Goal: Feedback & Contribution: Submit feedback/report problem

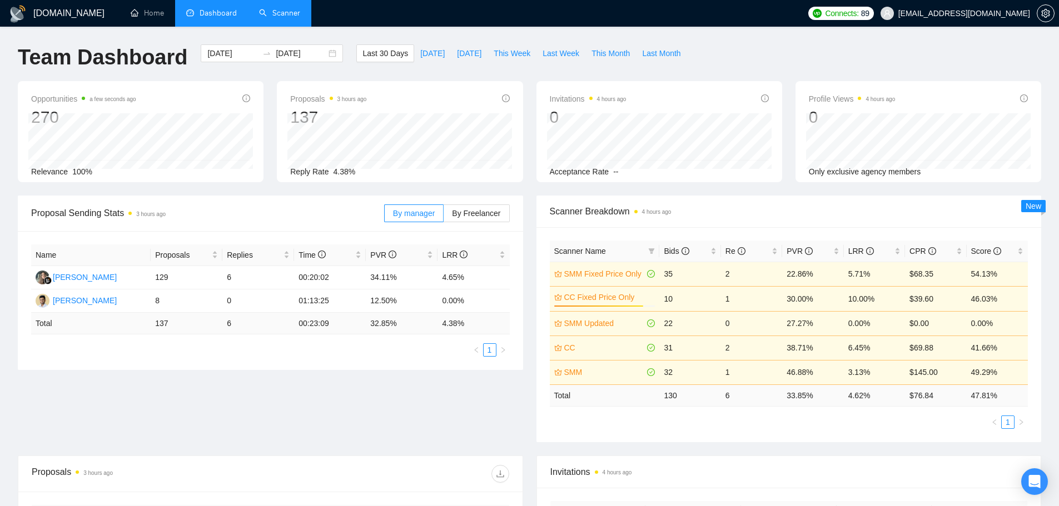
click at [275, 18] on link "Scanner" at bounding box center [279, 12] width 41 height 9
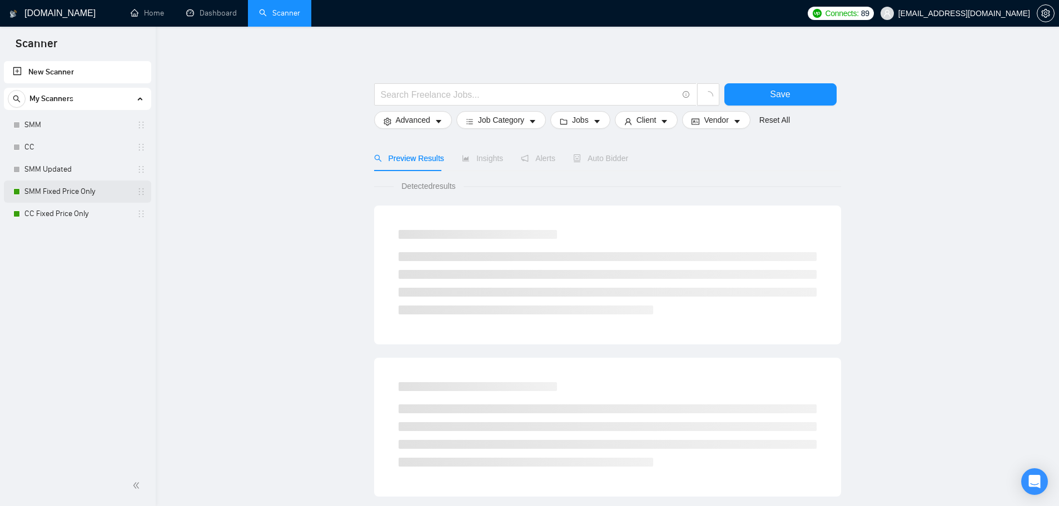
click at [81, 194] on link "SMM Fixed Price Only" at bounding box center [77, 192] width 106 height 22
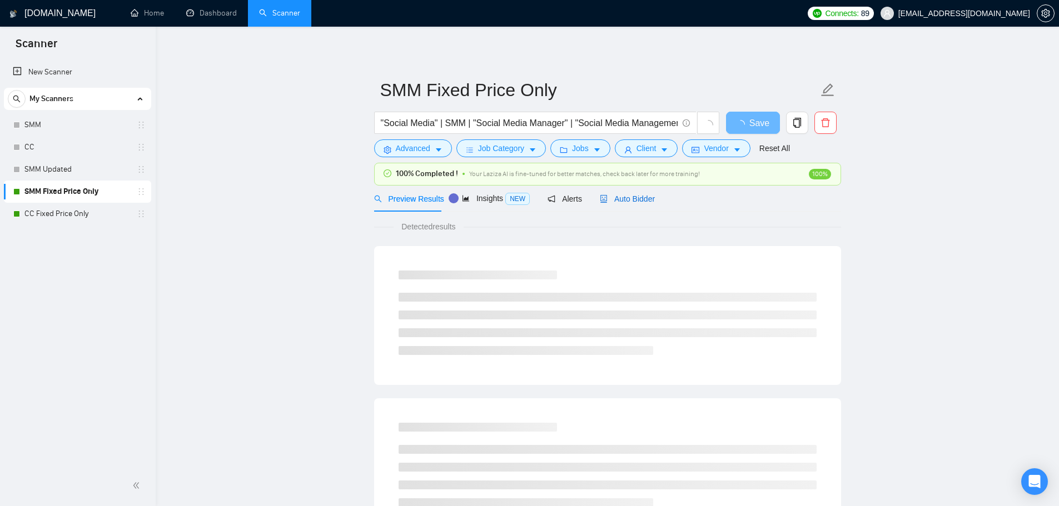
click at [623, 198] on span "Auto Bidder" at bounding box center [627, 199] width 55 height 9
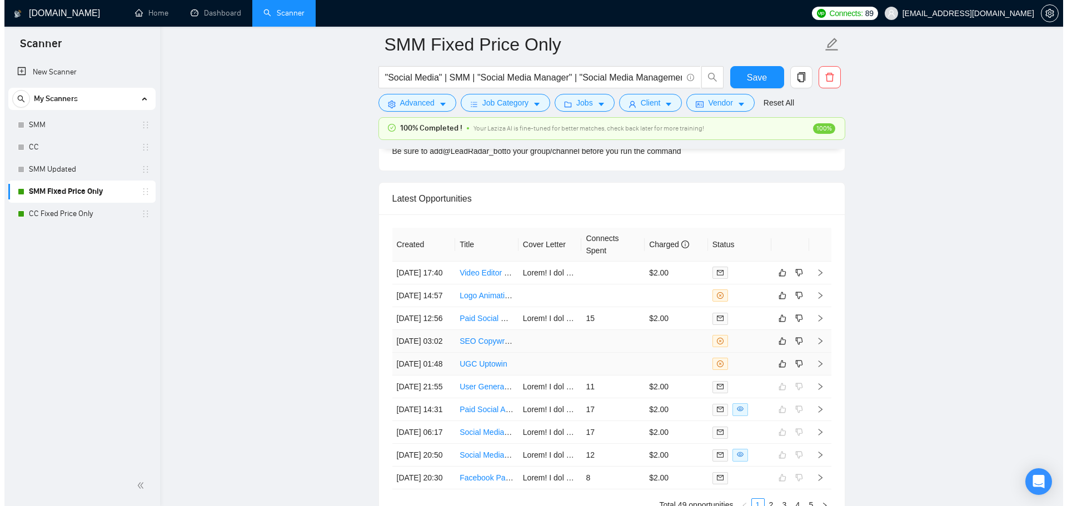
scroll to position [2968, 0]
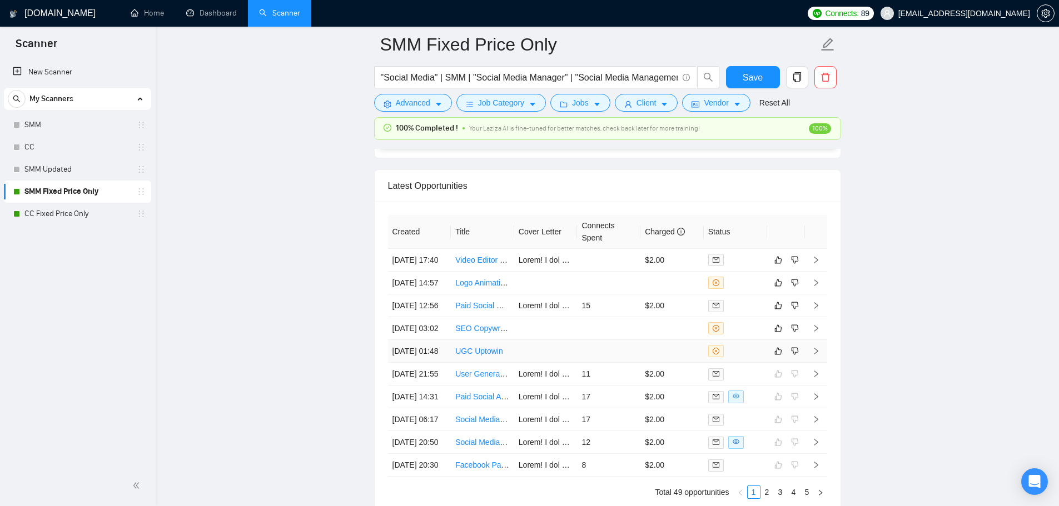
click at [638, 363] on td at bounding box center [608, 351] width 63 height 23
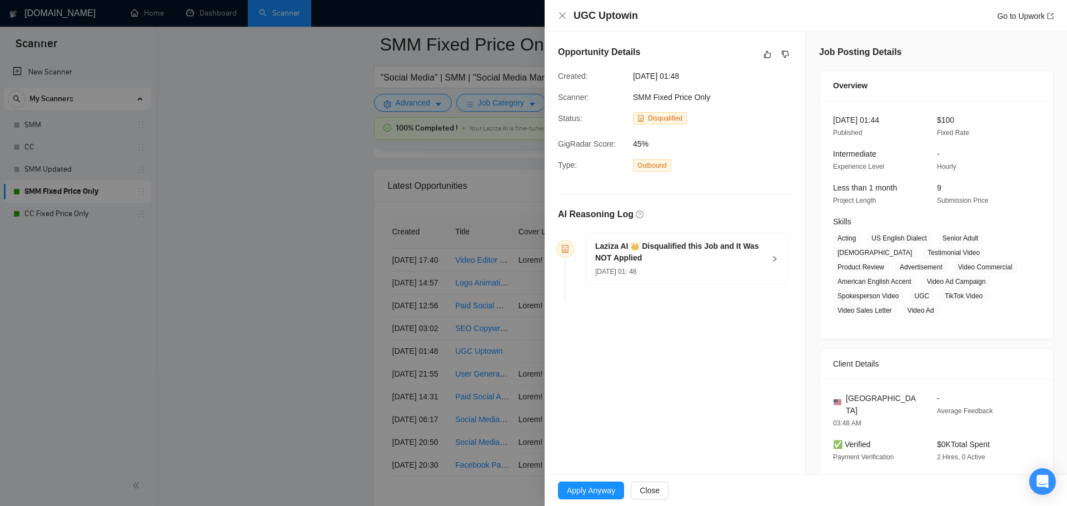
click at [636, 270] on span "13 Oct, 2025 01: 48" at bounding box center [615, 272] width 41 height 8
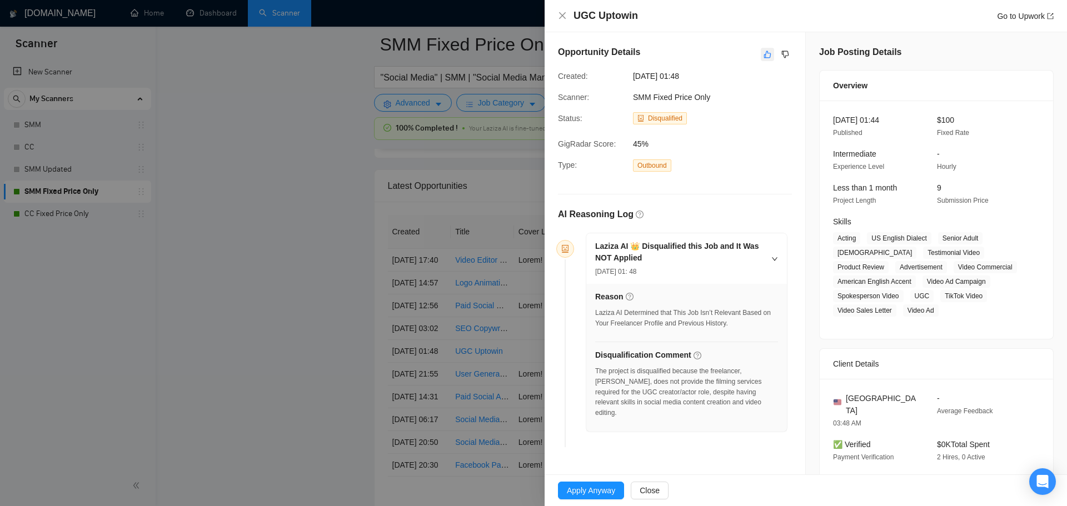
click at [764, 55] on icon "like" at bounding box center [768, 54] width 8 height 9
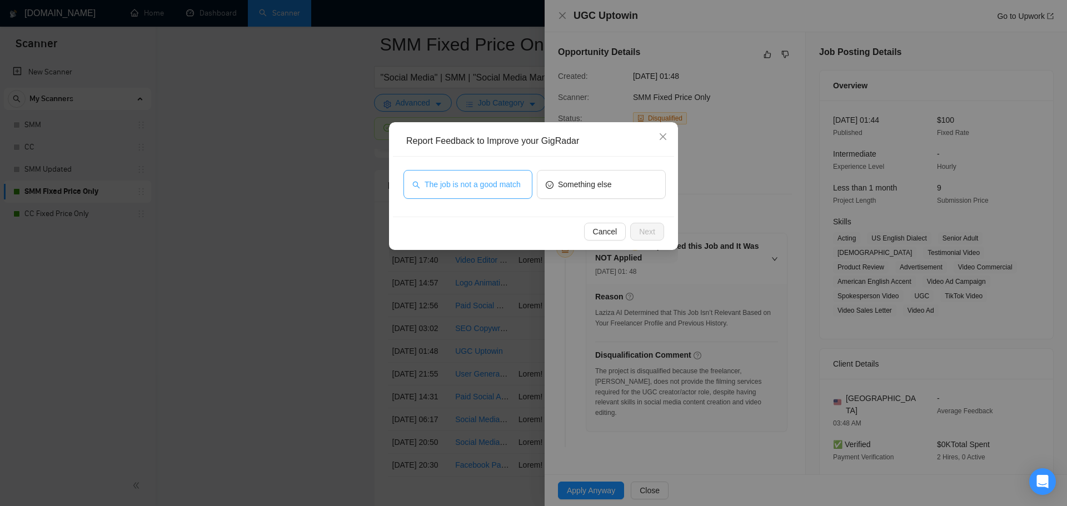
click at [499, 184] on span "The job is not a good match" at bounding box center [473, 184] width 96 height 12
click at [656, 235] on button "Next" at bounding box center [647, 232] width 34 height 18
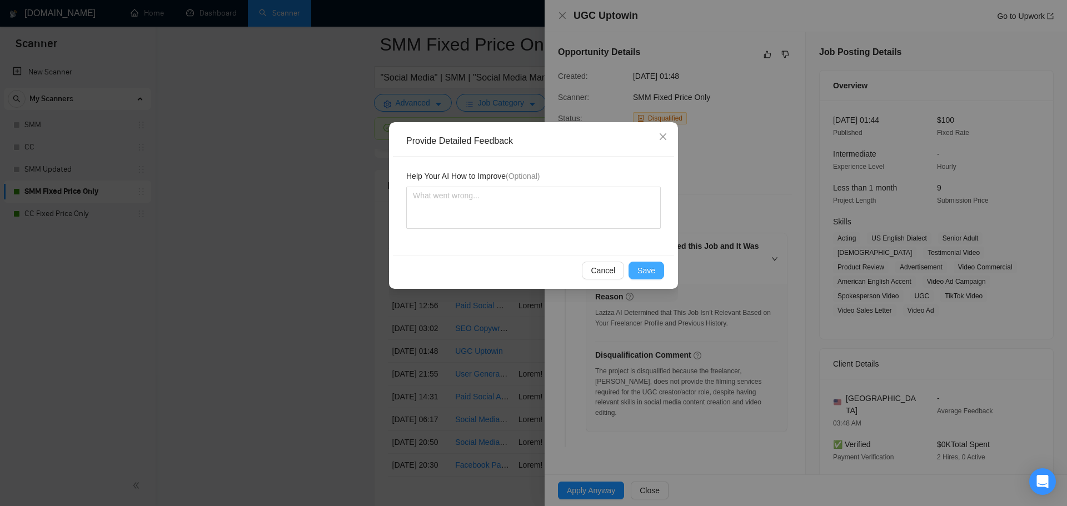
click at [642, 276] on span "Save" at bounding box center [647, 271] width 18 height 12
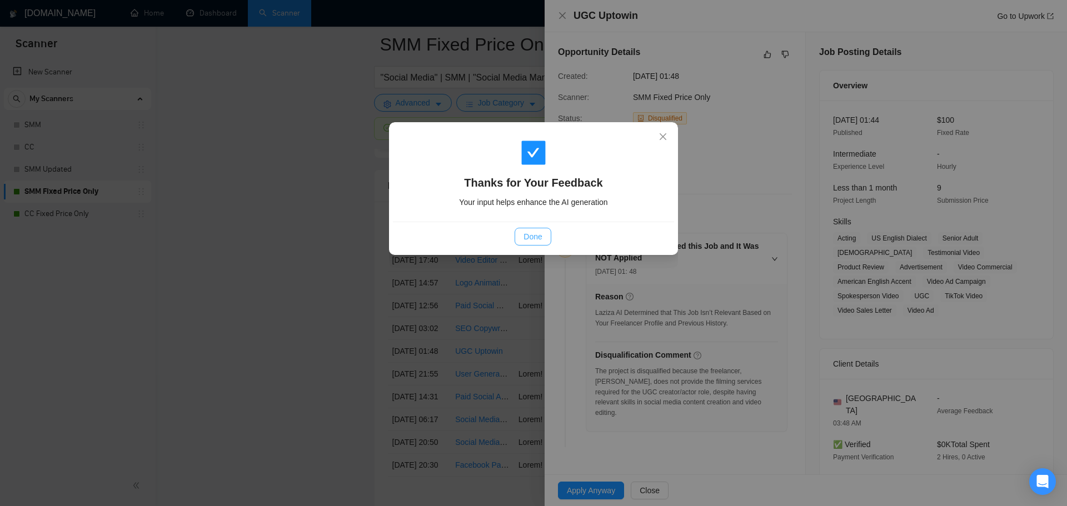
click at [546, 237] on button "Done" at bounding box center [533, 237] width 36 height 18
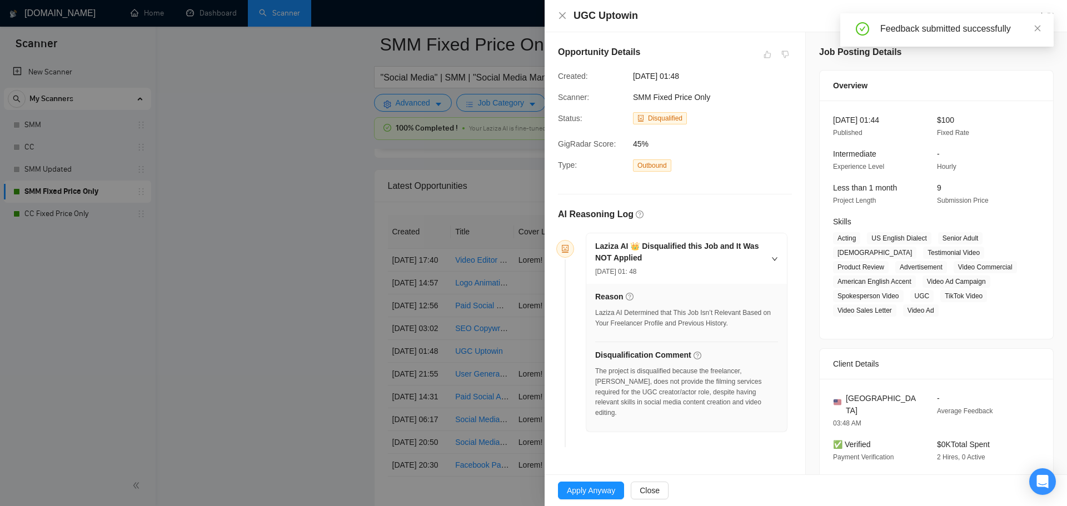
click at [441, 386] on div at bounding box center [533, 253] width 1067 height 506
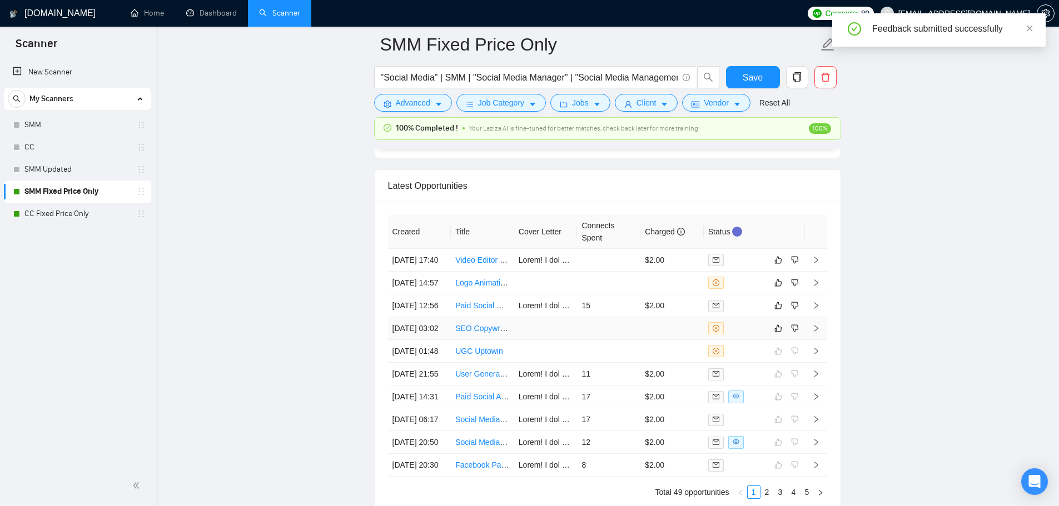
click at [607, 340] on td at bounding box center [608, 328] width 63 height 23
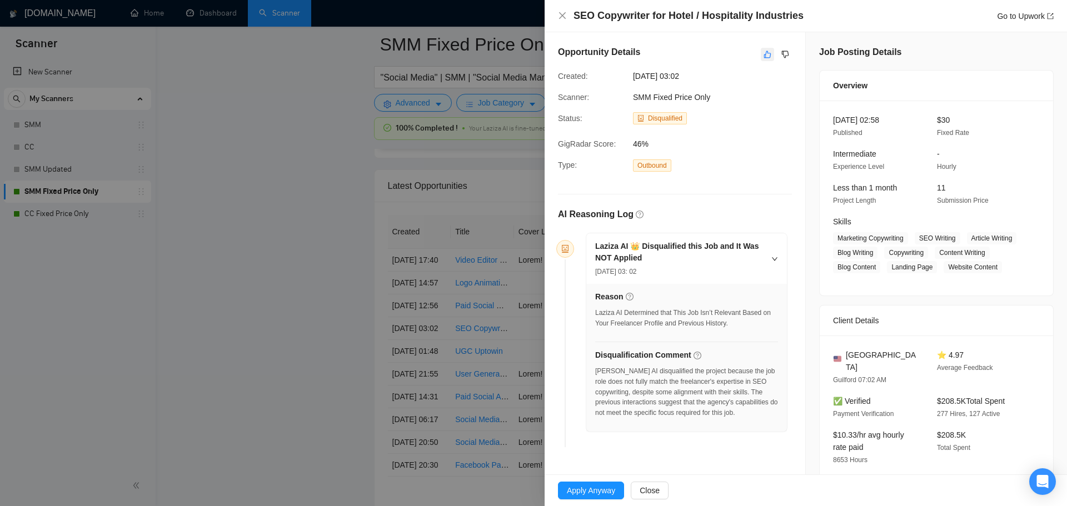
click at [761, 58] on button "button" at bounding box center [767, 54] width 13 height 13
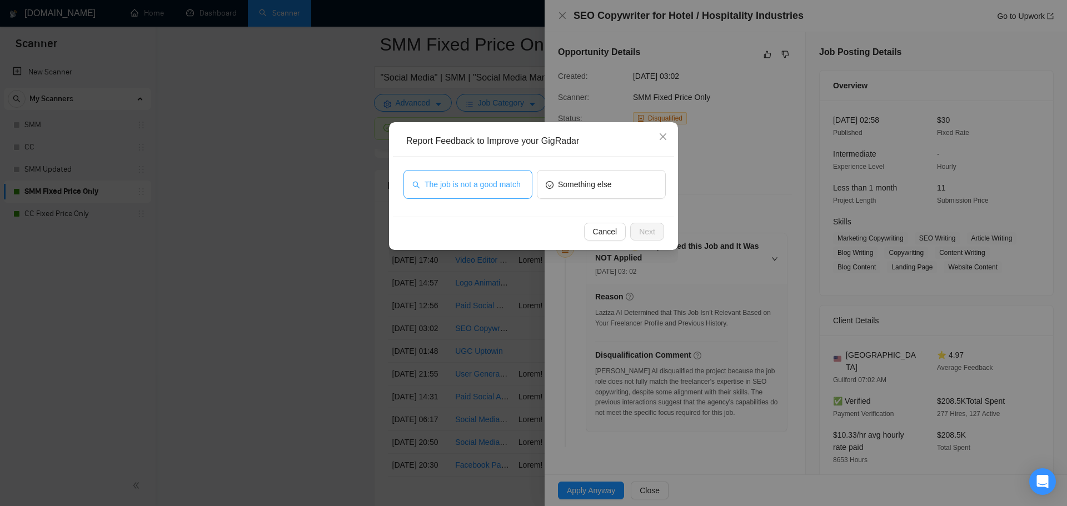
click at [500, 189] on span "The job is not a good match" at bounding box center [473, 184] width 96 height 12
click at [655, 235] on button "Next" at bounding box center [647, 232] width 34 height 18
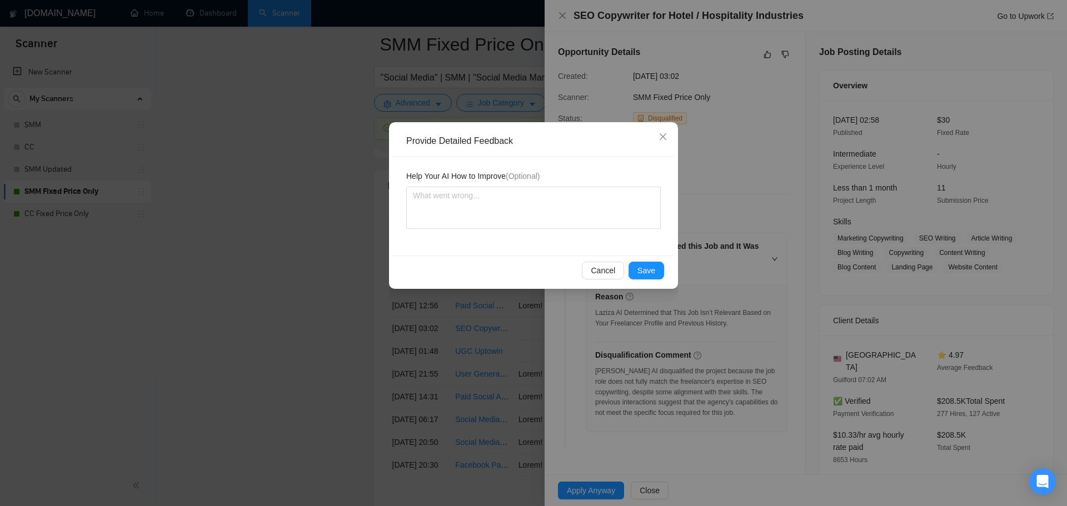
click at [650, 256] on div "Cancel Save" at bounding box center [533, 270] width 281 height 29
click at [657, 279] on button "Save" at bounding box center [647, 271] width 36 height 18
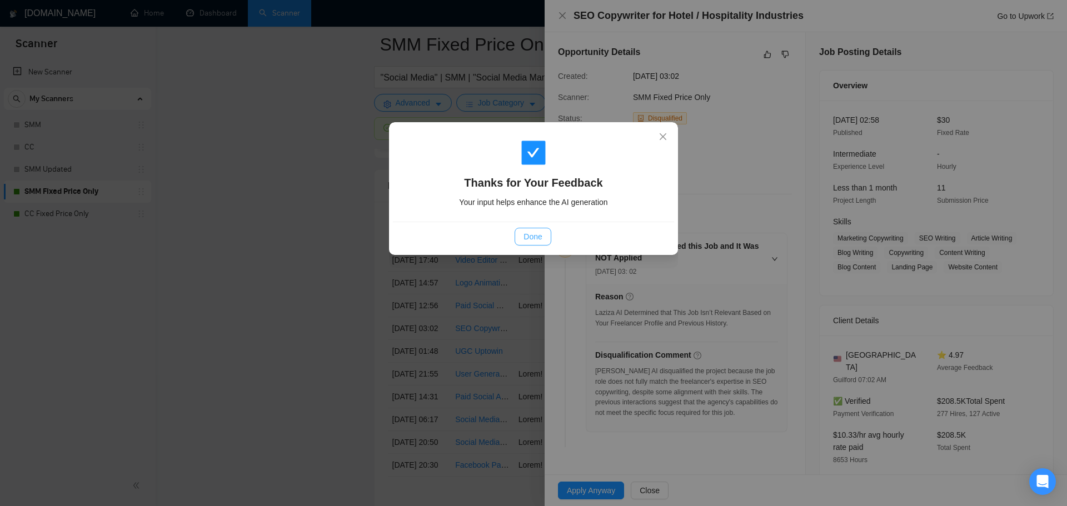
click at [533, 240] on span "Done" at bounding box center [533, 237] width 18 height 12
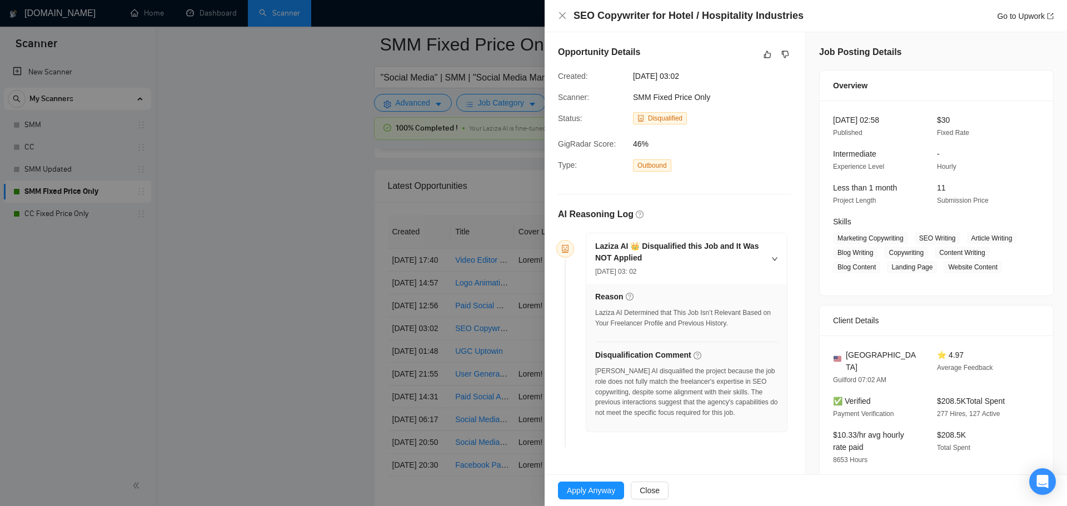
click at [424, 315] on div at bounding box center [533, 253] width 1067 height 506
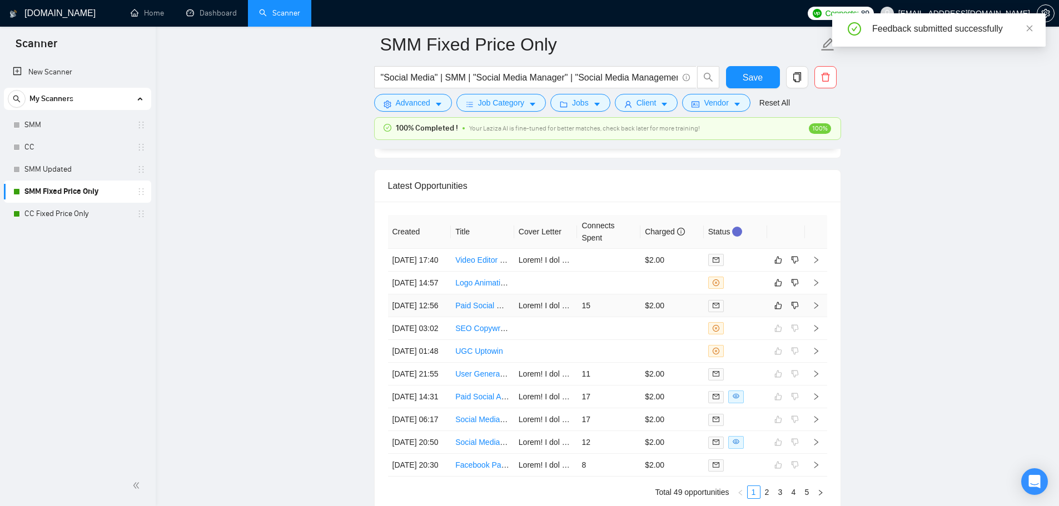
click at [634, 317] on td "15" at bounding box center [608, 306] width 63 height 23
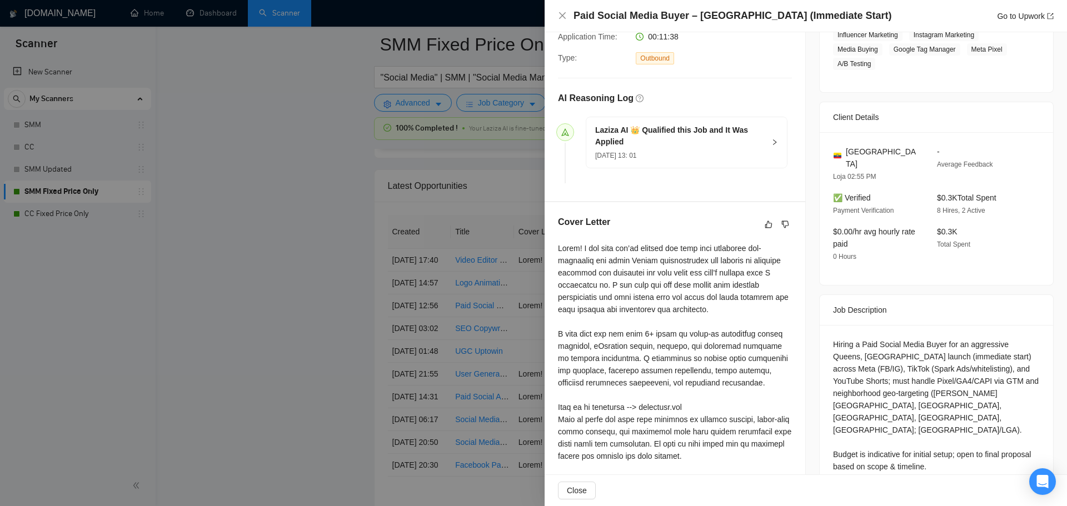
scroll to position [291, 0]
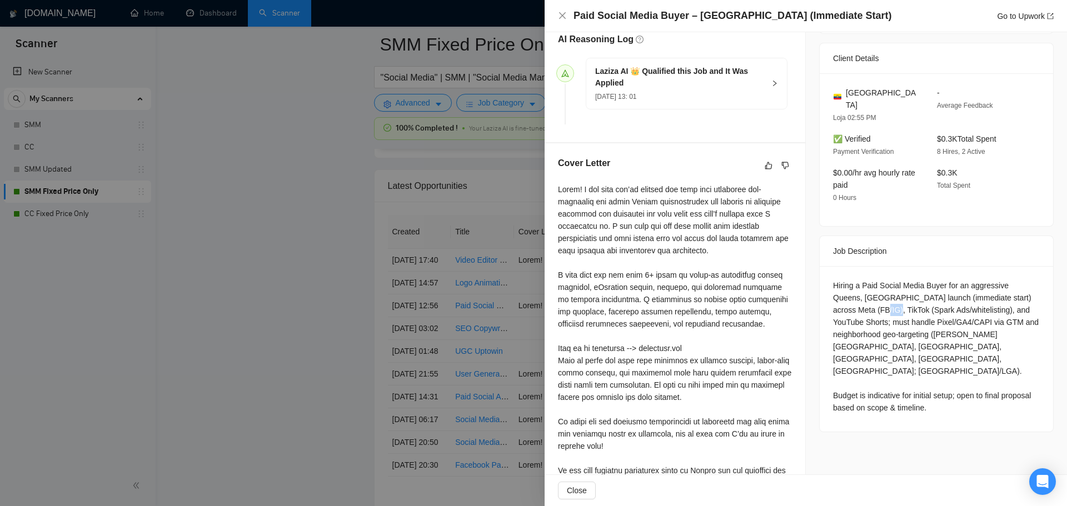
drag, startPoint x: 830, startPoint y: 295, endPoint x: 847, endPoint y: 295, distance: 16.7
click at [847, 295] on div "Hiring a Paid Social Media Buyer for an aggressive Queens, NYC launch (immediat…" at bounding box center [936, 347] width 207 height 135
click at [834, 296] on div "Hiring a Paid Social Media Buyer for an aggressive Queens, NYC launch (immediat…" at bounding box center [936, 347] width 207 height 135
drag, startPoint x: 832, startPoint y: 295, endPoint x: 907, endPoint y: 298, distance: 75.1
click at [907, 298] on div "Hiring a Paid Social Media Buyer for an aggressive Queens, NYC launch (immediat…" at bounding box center [936, 347] width 207 height 135
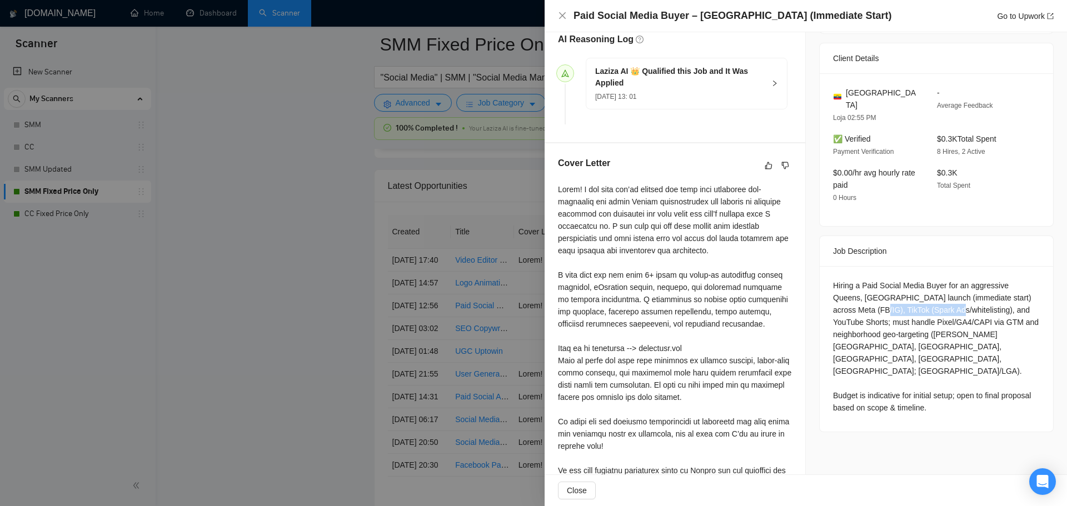
copy div "Spark Ads/whitelisting"
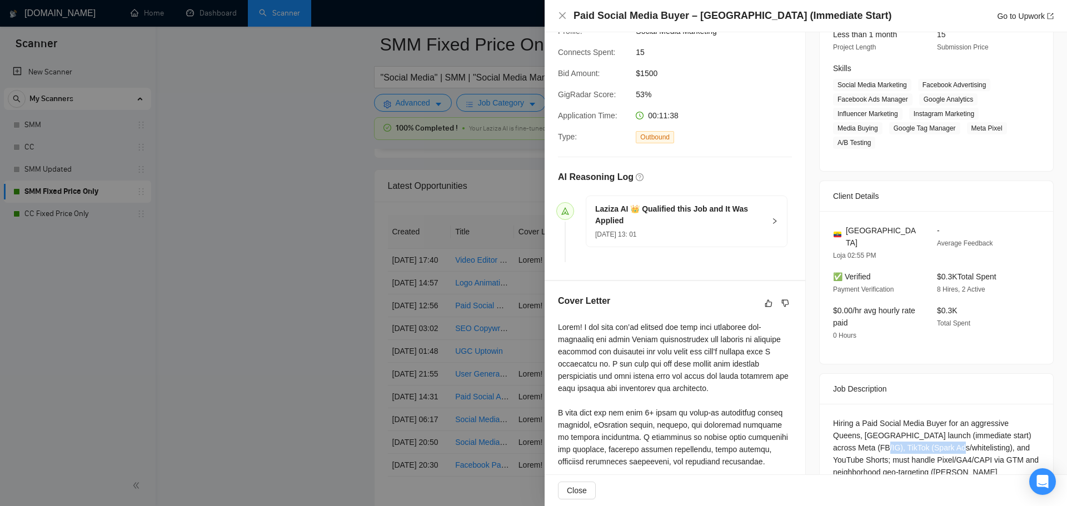
scroll to position [0, 0]
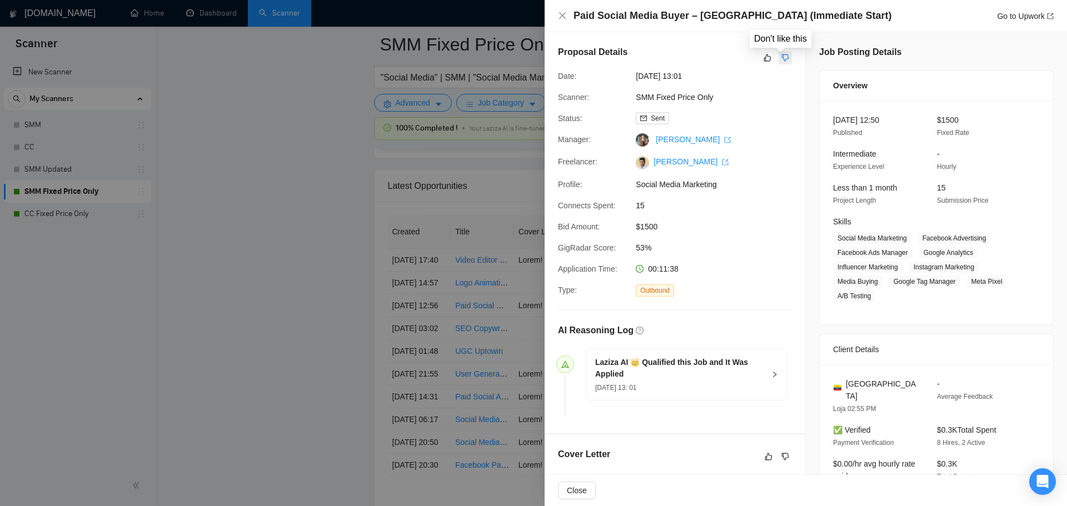
click at [779, 61] on button "button" at bounding box center [785, 57] width 13 height 13
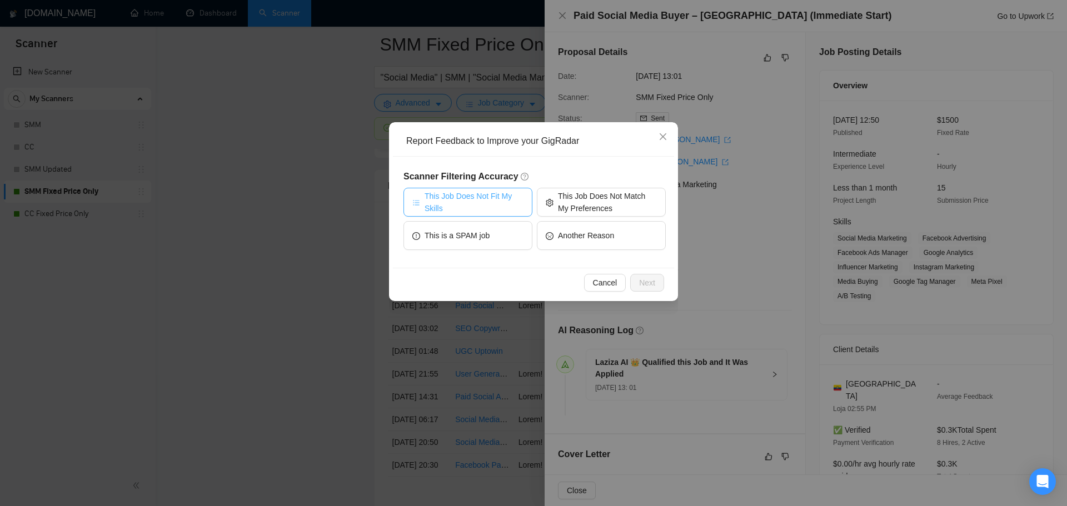
click at [458, 204] on span "This Job Does Not Fit My Skills" at bounding box center [474, 202] width 99 height 24
click at [659, 283] on button "Next" at bounding box center [647, 283] width 34 height 18
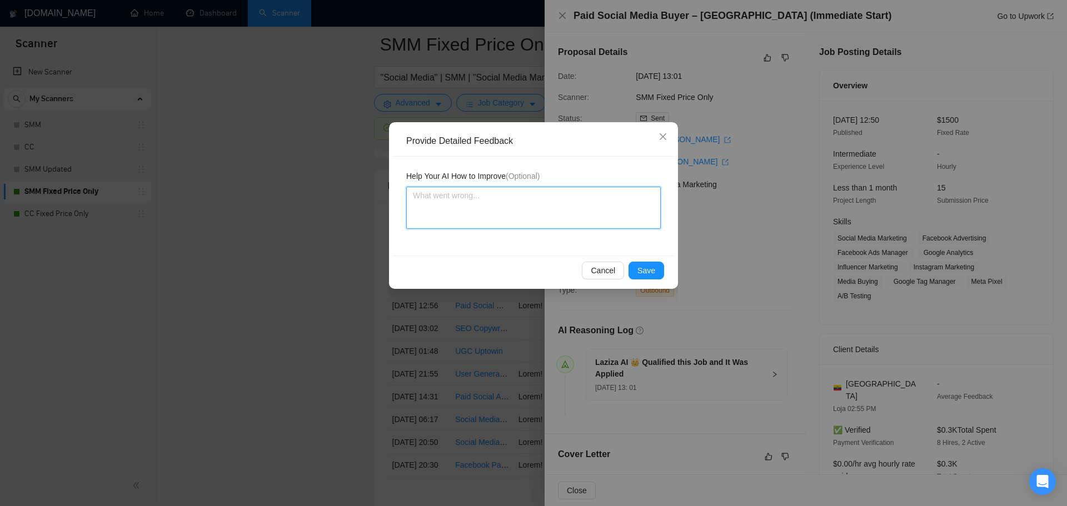
click at [487, 228] on textarea at bounding box center [533, 208] width 255 height 42
type textarea "T"
type textarea "Th"
type textarea "Thi"
type textarea "This"
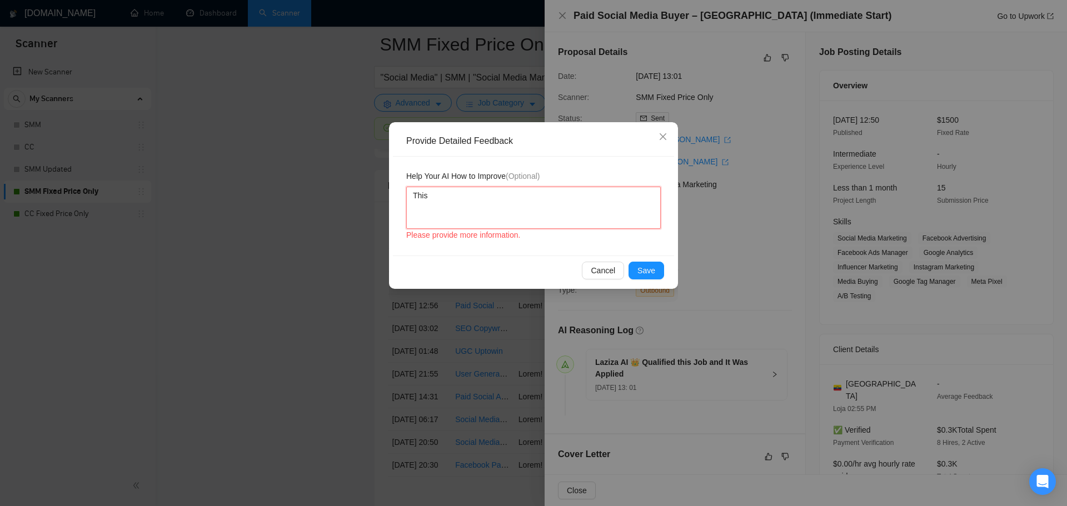
type textarea "This j"
type textarea "This jo"
type textarea "This jobb"
type textarea "This jobb s"
type textarea "This jobb sh"
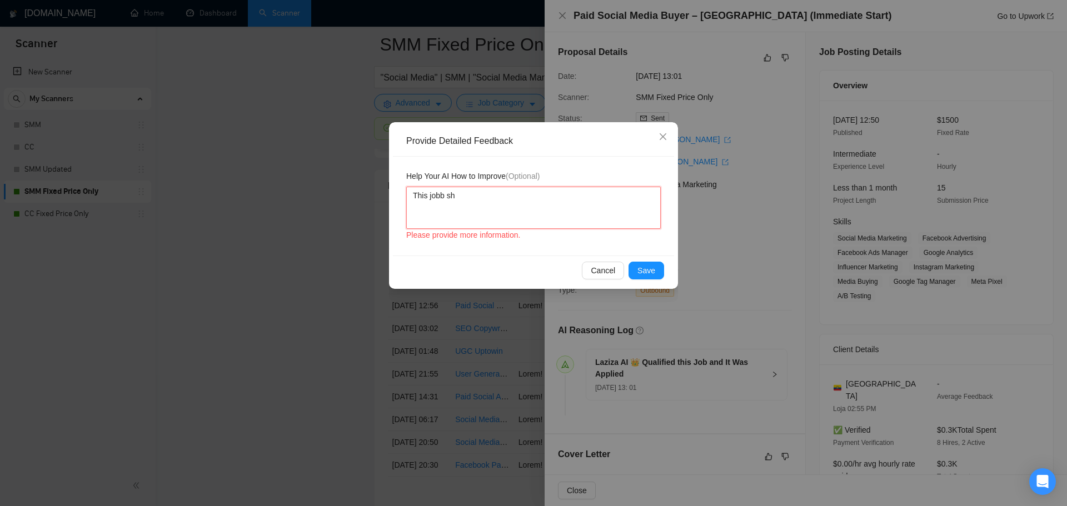
type textarea "This jobb sho"
type textarea "This jobb shou"
type textarea "This jobb shoul"
type textarea "This jobb should"
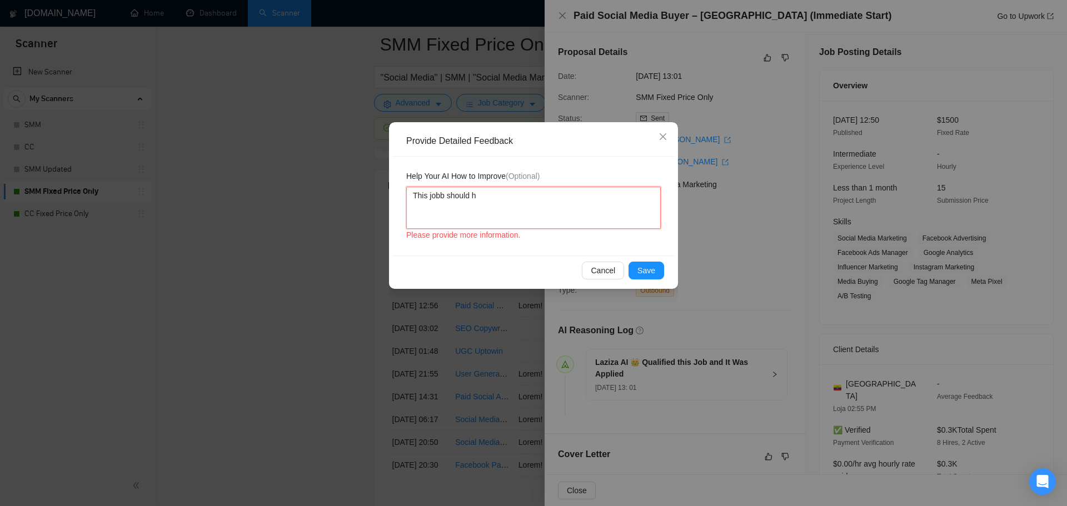
type textarea "This jobb should ha"
type textarea "This jobb should hav"
type textarea "This jobb should have"
type textarea "This jobb should have be"
type textarea "This jobb should have bee"
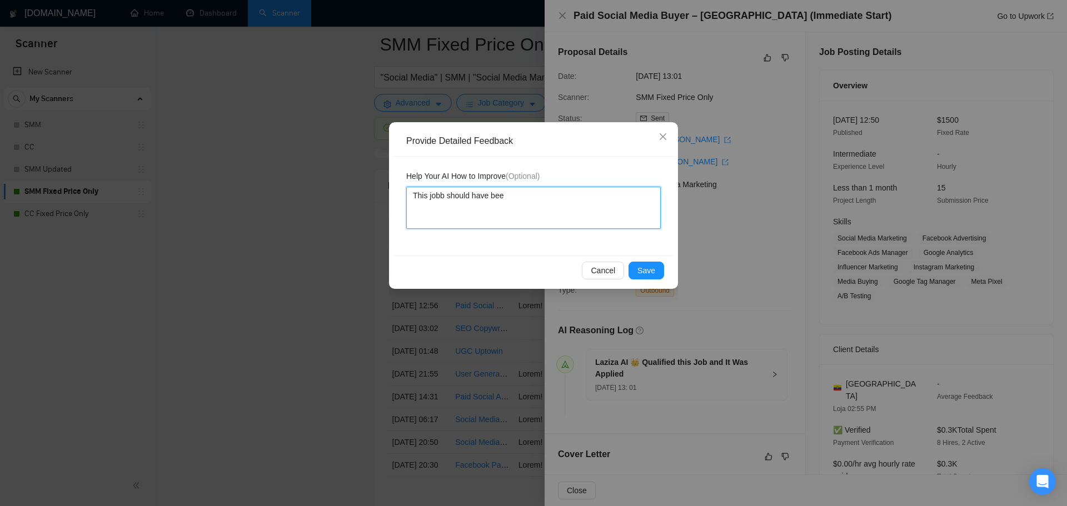
type textarea "This jobb should have been"
type textarea "This jobb should have been d"
type textarea "This jobb should have been di"
type textarea "This jobb should have been dis"
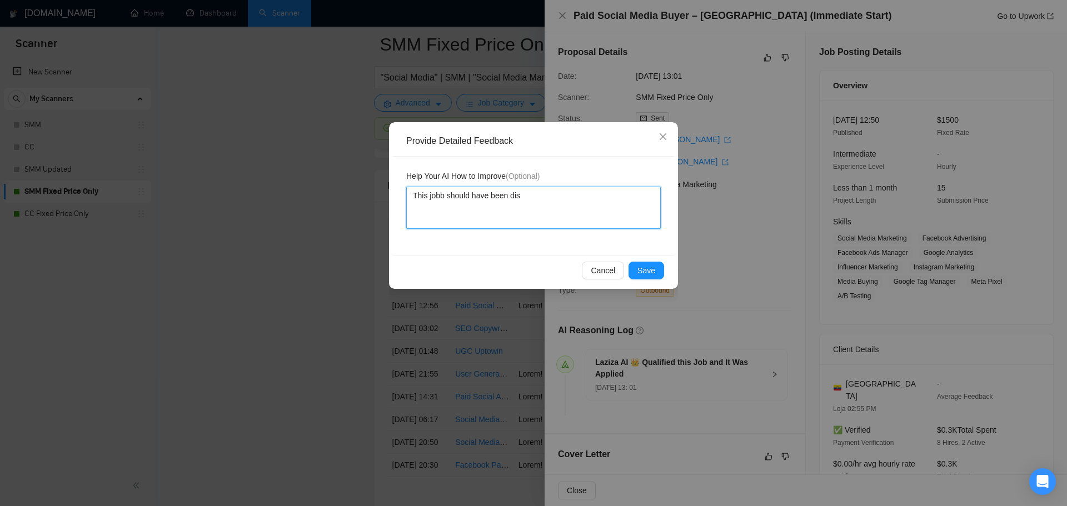
type textarea "This jobb should have been disq"
type textarea "This jobb should have been disqu"
type textarea "This jobb should have been disqua"
type textarea "This jobb should have been disqual"
type textarea "This jobb should have been disquali"
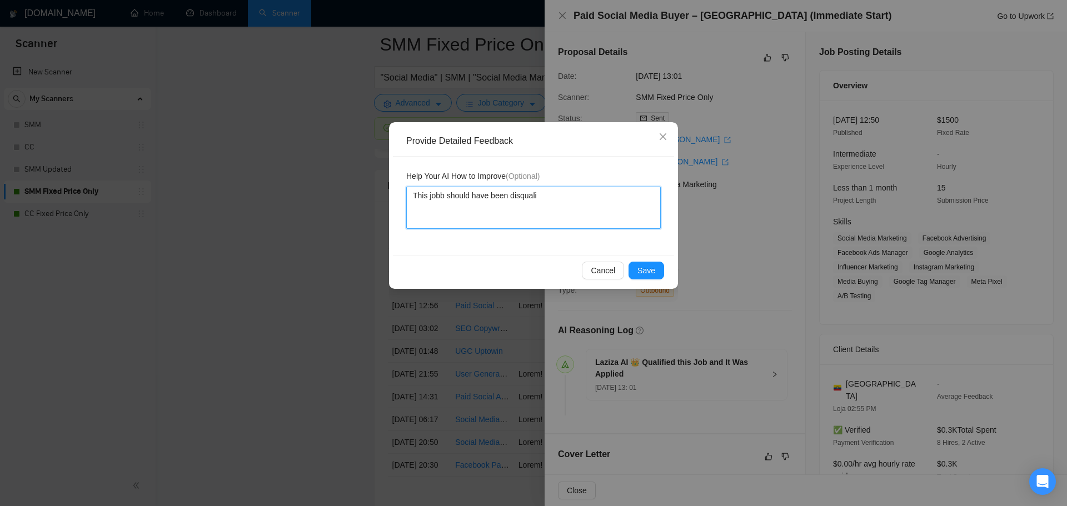
type textarea "This jobb should have been disqualif"
type textarea "This jobb should have been disqualifie"
type textarea "This jobb should have been disqualified"
type textarea "This jobb should have been disqualified b"
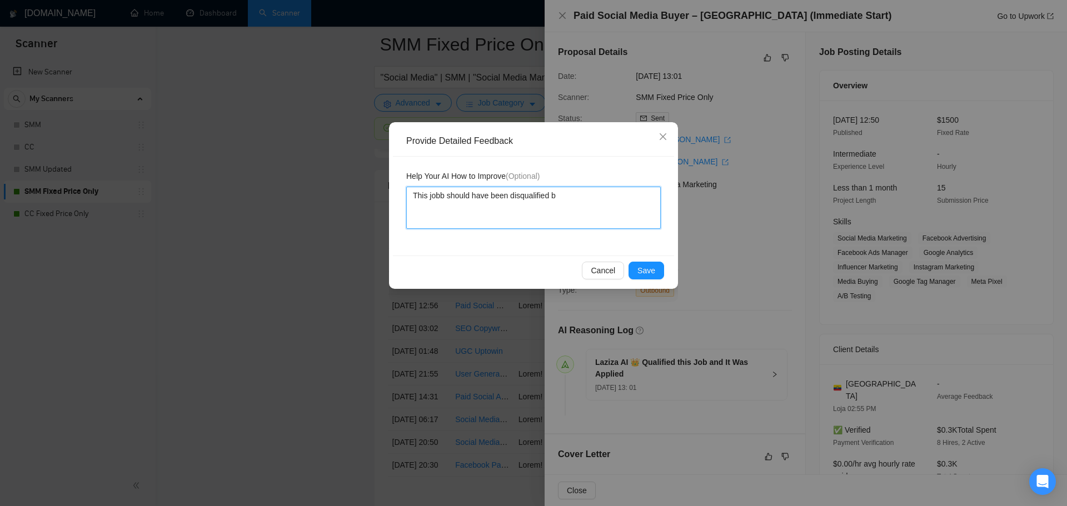
type textarea "This jobb should have been disqualified be"
type textarea "This jobb should have been disqualified bec"
type textarea "This jobb should have been disqualified beca"
type textarea "This jobb should have been disqualified becaus"
type textarea "This jobb should have been disqualified because"
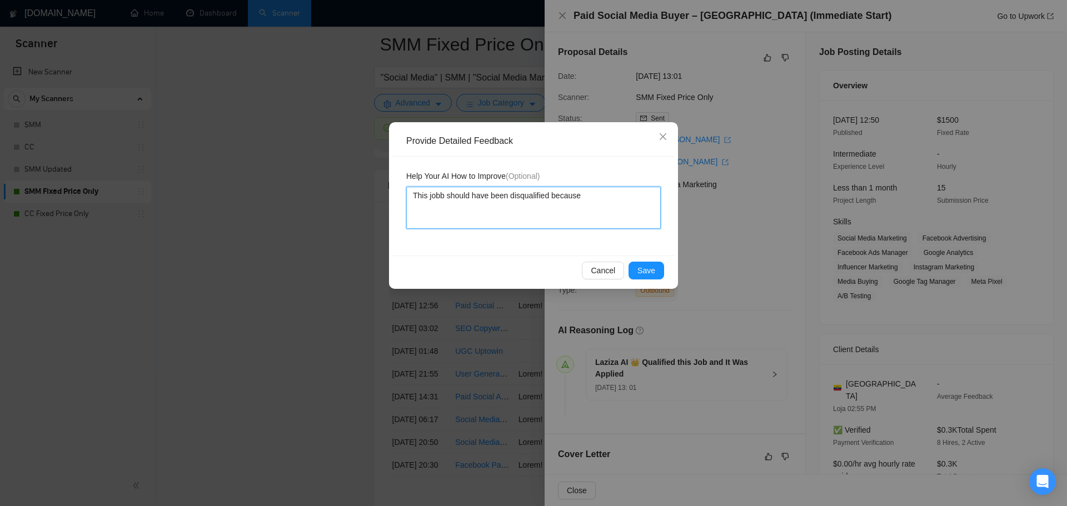
type textarea "This jobb should have been disqualified becaused"
type textarea "This jobb should have been disqualified becaused t"
type textarea "This jobb should have been disqualified becaused th"
type textarea "This jobb should have been disqualified becaused the"
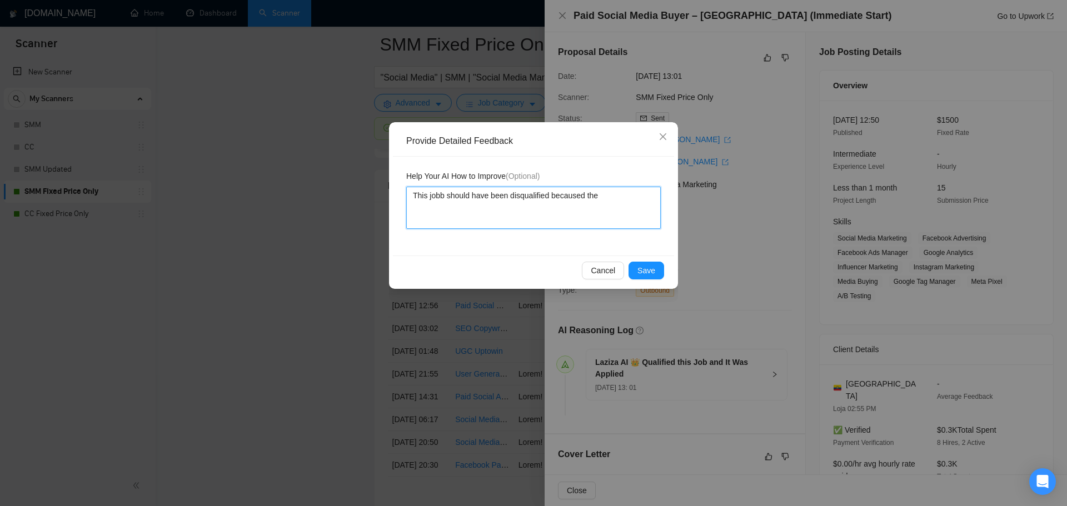
type textarea "This jobb should have been disqualified becaused the"
type textarea "This jobb should have been disqualified becaused th"
type textarea "This jobb should have been disqualified becaused t"
type textarea "This jobb should have been disqualified becaused"
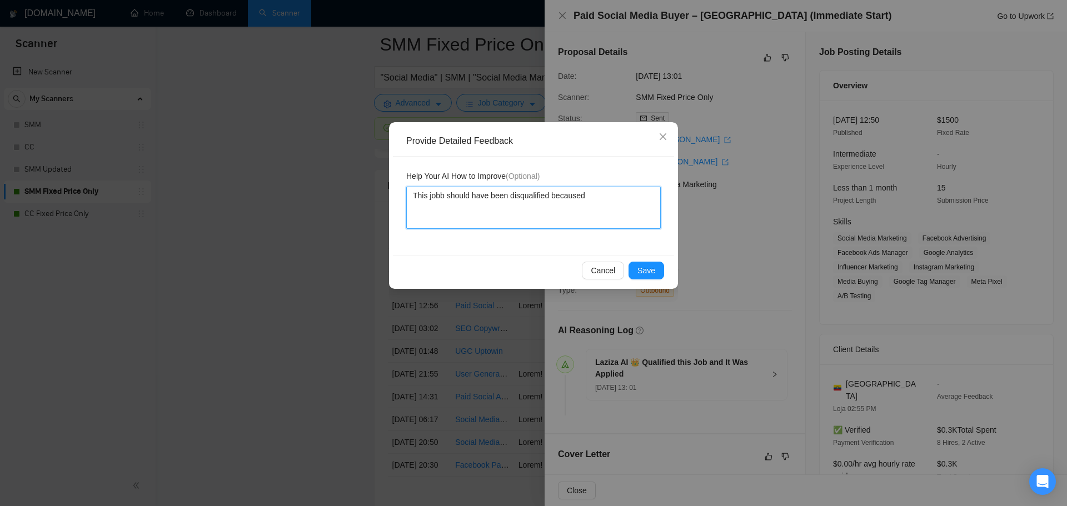
type textarea "This jobb should have been disqualified becaused"
type textarea "This jobb should have been disqualified because"
type textarea "This jobb should have been disqualified because t"
type textarea "This jobb should have been disqualified because the"
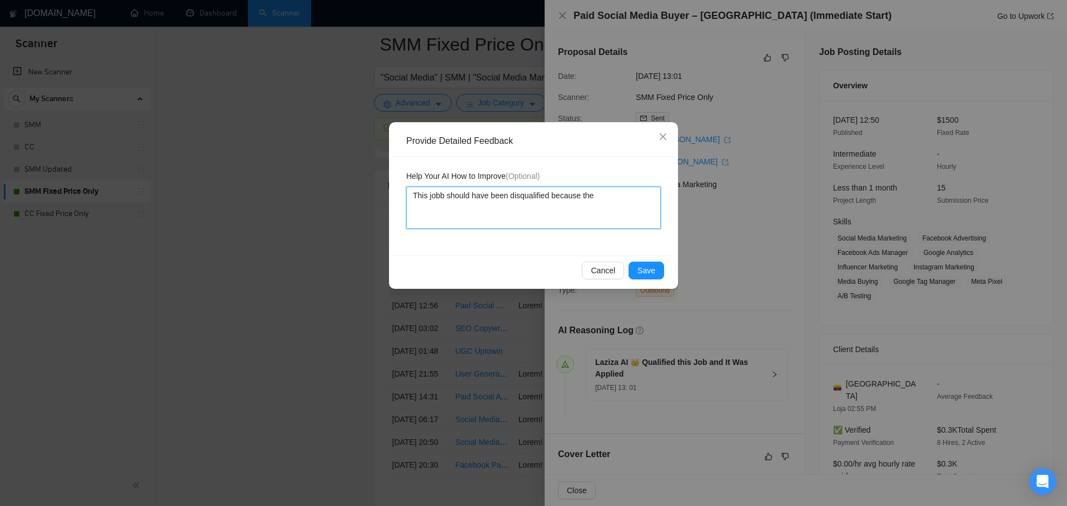
type textarea "This jobb should have been disqualified because the"
type textarea "This jobb should have been disqualified because the f"
type textarea "This jobb should have been disqualified because the fr"
type textarea "This jobb should have been disqualified because the fre"
type textarea "This jobb should have been disqualified because the free"
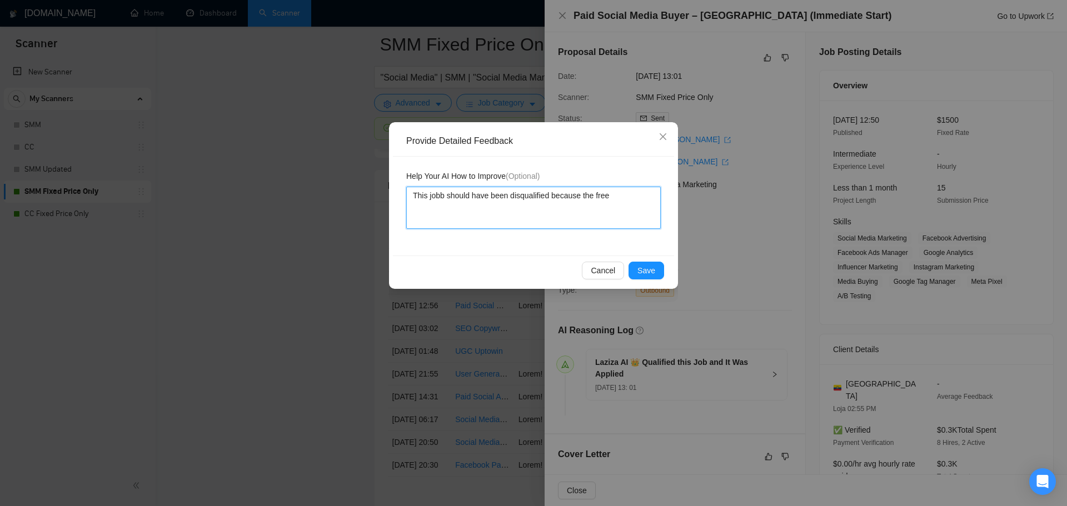
type textarea "This jobb should have been disqualified because the freel"
type textarea "This jobb should have been disqualified because the freela"
type textarea "This jobb should have been disqualified because the freelan"
type textarea "This jobb should have been disqualified because the freelanc"
type textarea "This jobb should have been disqualified because the freelancer"
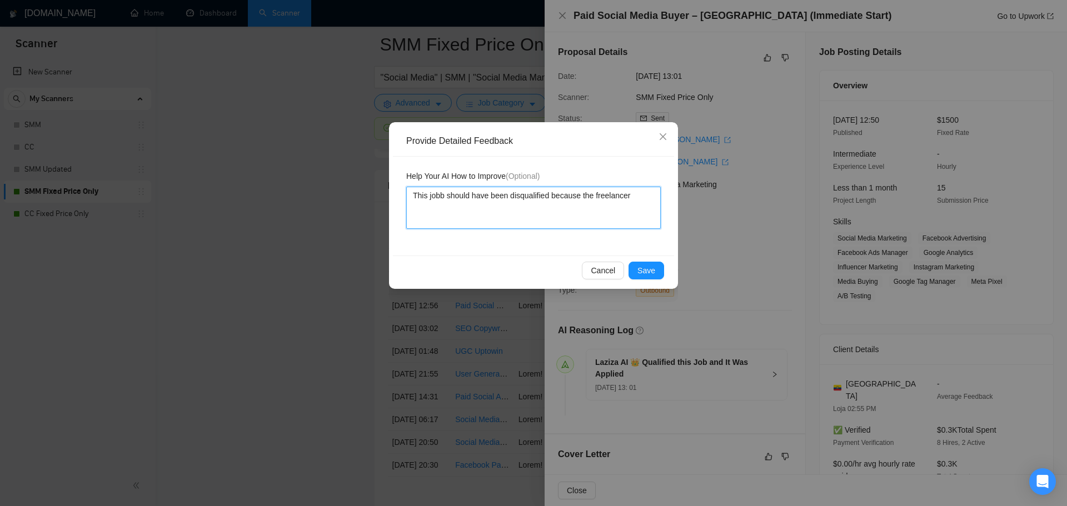
type textarea "This jobb should have been disqualified because the freelancer"
type textarea "This jobb should have been disqualified because the freelancer ("
type textarea "This jobb should have been disqualified because the freelancer (S"
type textarea "This jobb should have been disqualified because the freelancer (Su"
type textarea "This jobb should have been disqualified because the freelancer (Sun"
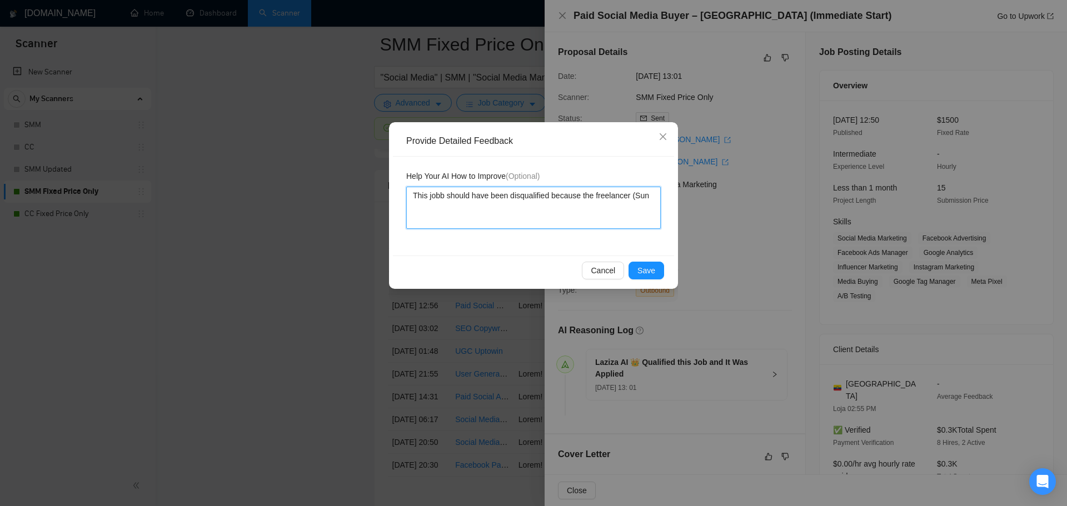
type textarea "This jobb should have been disqualified because the freelancer (Sunn"
type textarea "This jobb should have been disqualified because the freelancer (Sunny"
type textarea "This jobb should have been disqualified because the freelancer (Sunny H"
type textarea "This jobb should have been disqualified because the freelancer (Sunny Ha"
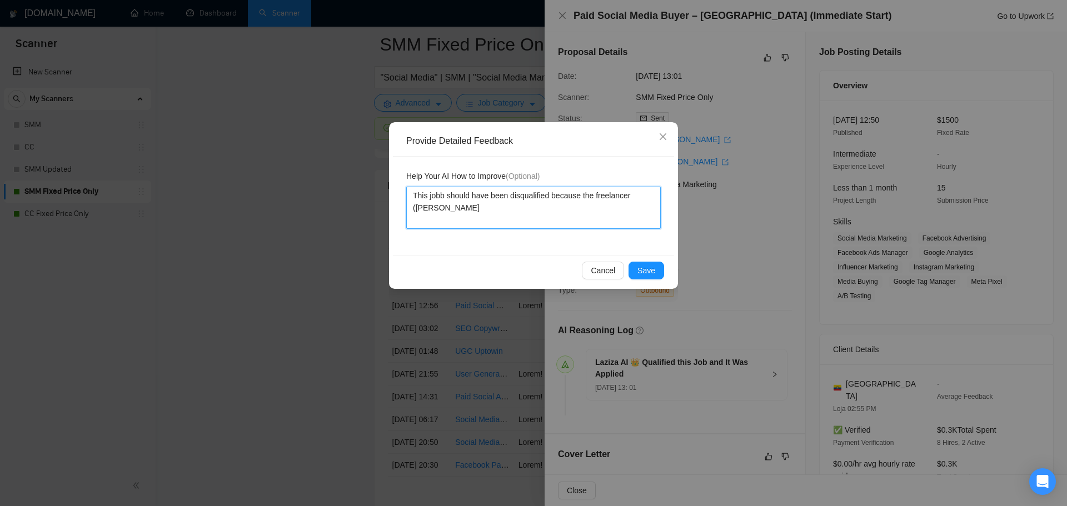
type textarea "This jobb should have been disqualified because the freelancer (Sunny Har"
type textarea "This jobb should have been disqualified because the freelancer (Sunny Hari"
type textarea "This jobb should have been disqualified because the freelancer (Sunny Hari)"
click at [436, 197] on textarea "This jobb should have been disqualified because the freelancer (Sunny Hari)" at bounding box center [533, 208] width 255 height 42
click at [438, 197] on textarea "This jobb should have been disqualified because the freelancer (Sunny Hari)" at bounding box center [533, 208] width 255 height 42
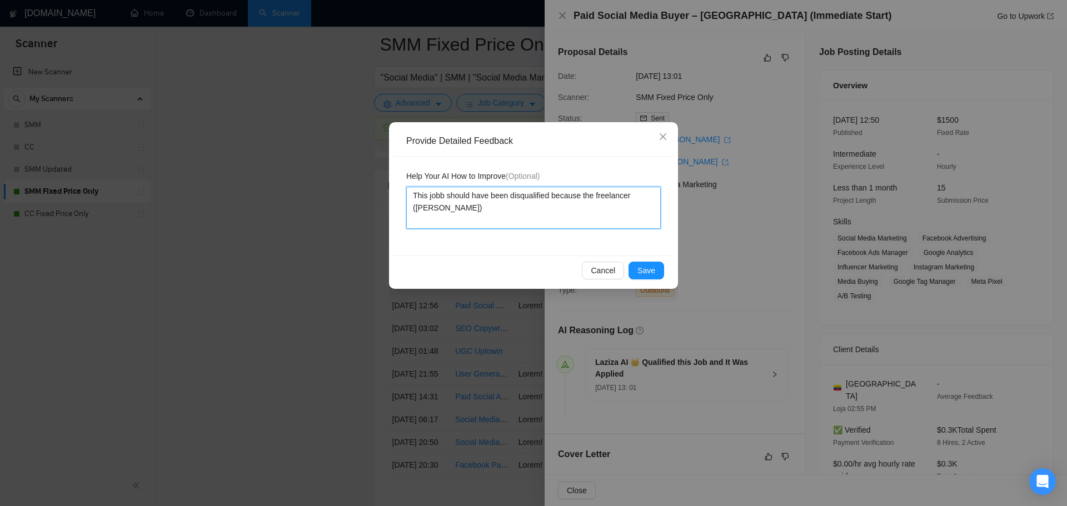
click at [439, 197] on textarea "This jobb should have been disqualified because the freelancer (Sunny Hari)" at bounding box center [533, 208] width 255 height 42
type textarea "This job=b should have been disqualified because the freelancer (Sunny Hari)"
type textarea "This jobb should have been disqualified because the freelancer (Sunny Hari)"
type textarea "This job should have been disqualified because the freelancer (Sunny Hari)"
click at [448, 203] on textarea "This job should have been disqualified because the freelancer (Sunny Hari)" at bounding box center [533, 208] width 255 height 42
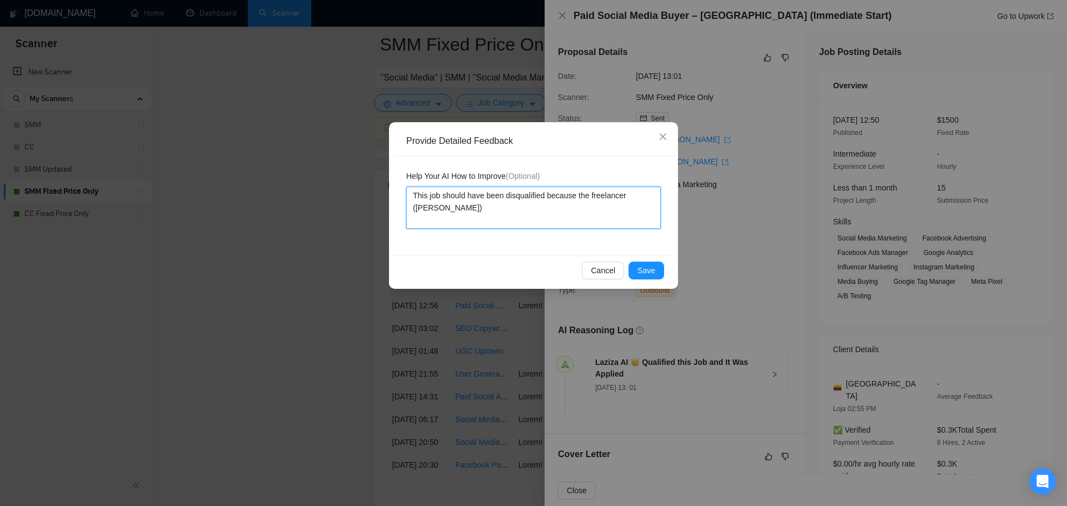
type textarea "This job should have been disqualified because the freelancer (Sunny Hari)"
type textarea "This job should have been disqualified because the freelancer (Sunny Hari) d"
type textarea "This job should have been disqualified because the freelancer (Sunny Hari) doe"
type textarea "This job should have been disqualified because the freelancer (Sunny Hari) does"
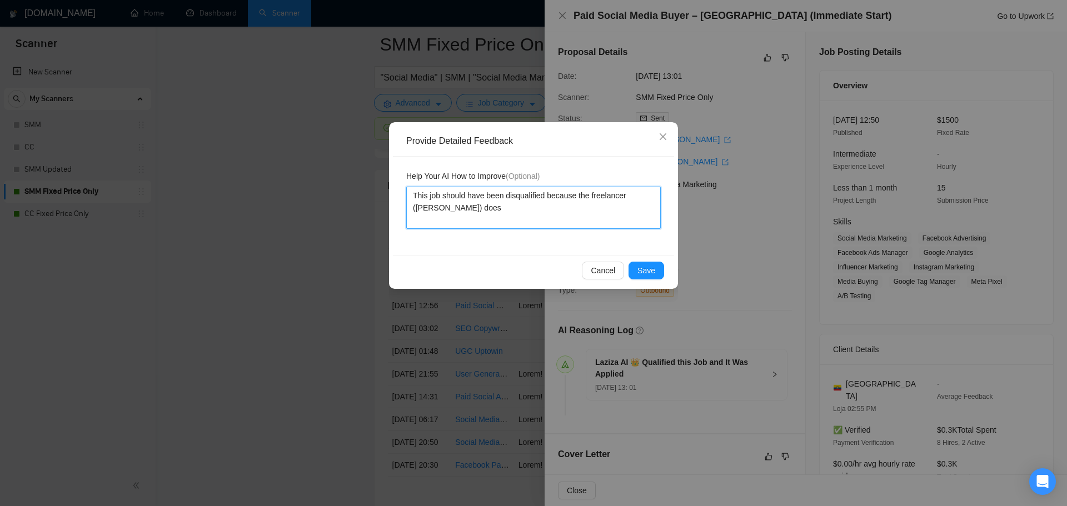
type textarea "This job should have been disqualified because the freelancer (Sunny Hari) does…"
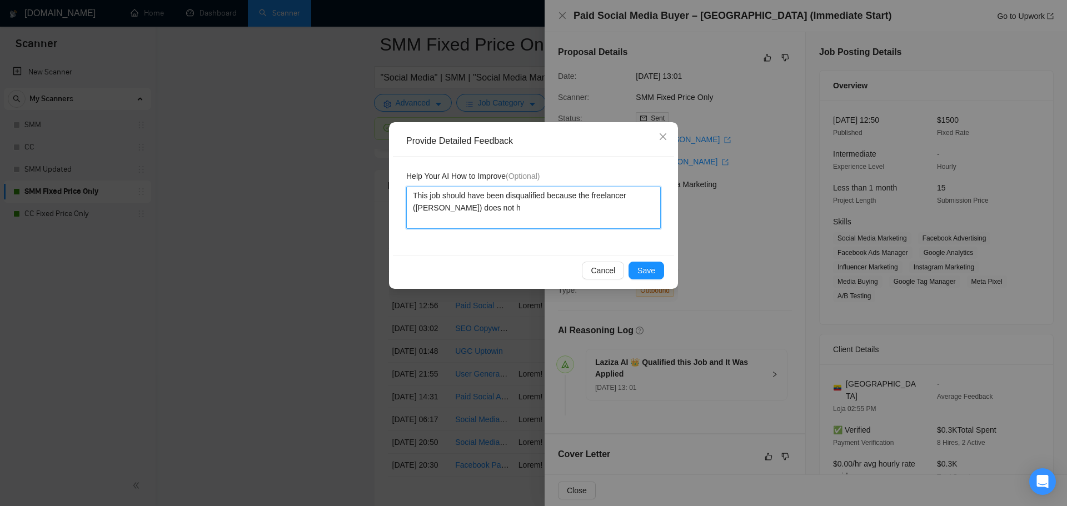
type textarea "This job should have been disqualified because the freelancer (Sunny Hari) does…"
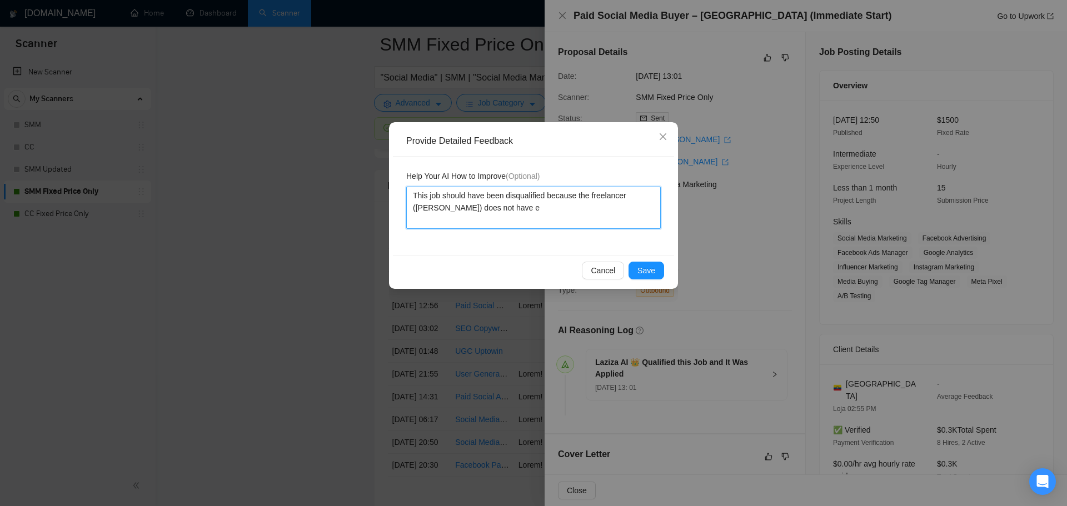
type textarea "This job should have been disqualified because the freelancer (Sunny Hari) does…"
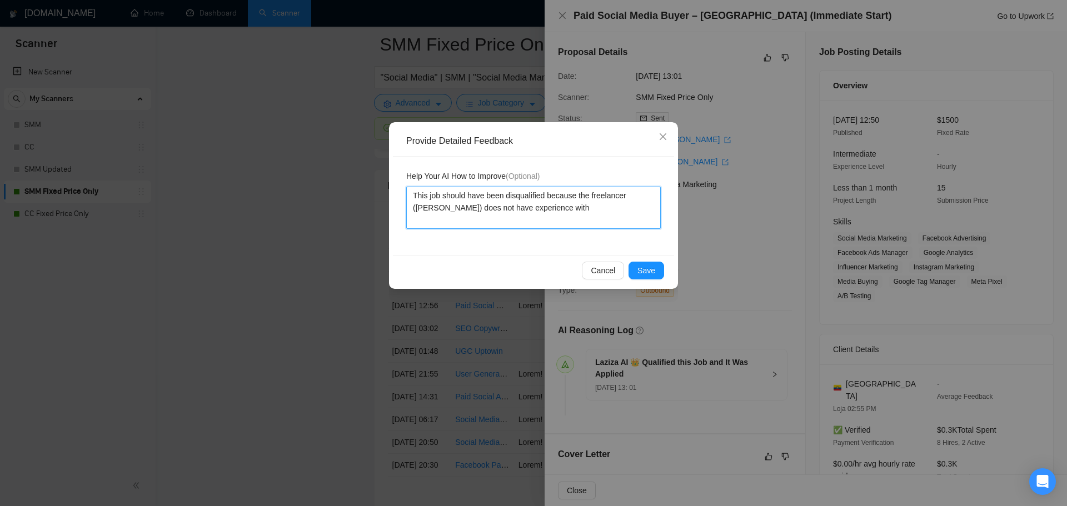
drag, startPoint x: 519, startPoint y: 210, endPoint x: 484, endPoint y: 222, distance: 36.8
click at [484, 222] on textarea "This job should have been disqualified because the freelancer (Sunny Hari) does…" at bounding box center [533, 208] width 255 height 42
drag, startPoint x: 522, startPoint y: 210, endPoint x: 503, endPoint y: 212, distance: 19.1
click at [503, 212] on textarea "This job should have been disqualified because the freelancer (Sunny Hari) does…" at bounding box center [533, 208] width 255 height 42
paste textarea "Spark Ads/whitelisting"
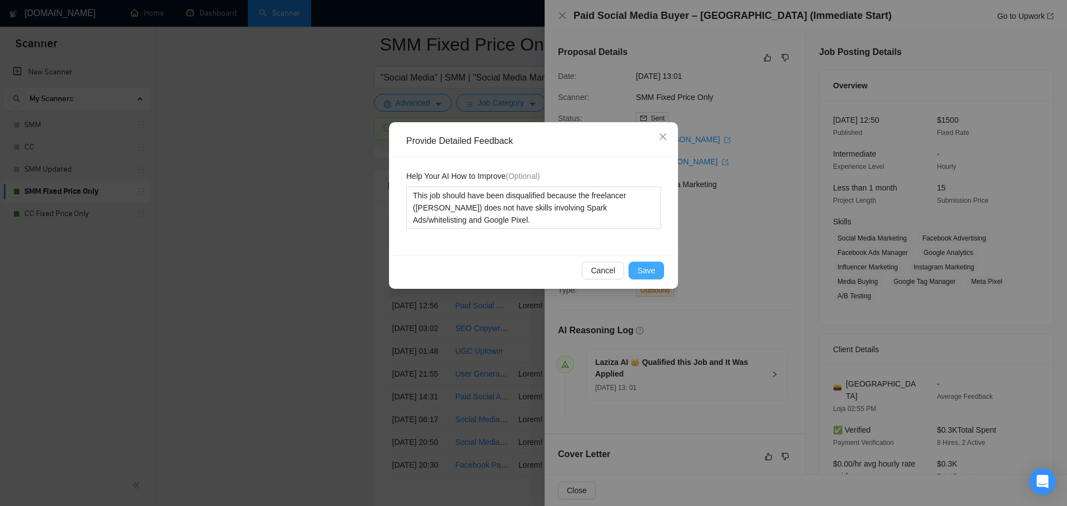
click at [647, 267] on span "Save" at bounding box center [647, 271] width 18 height 12
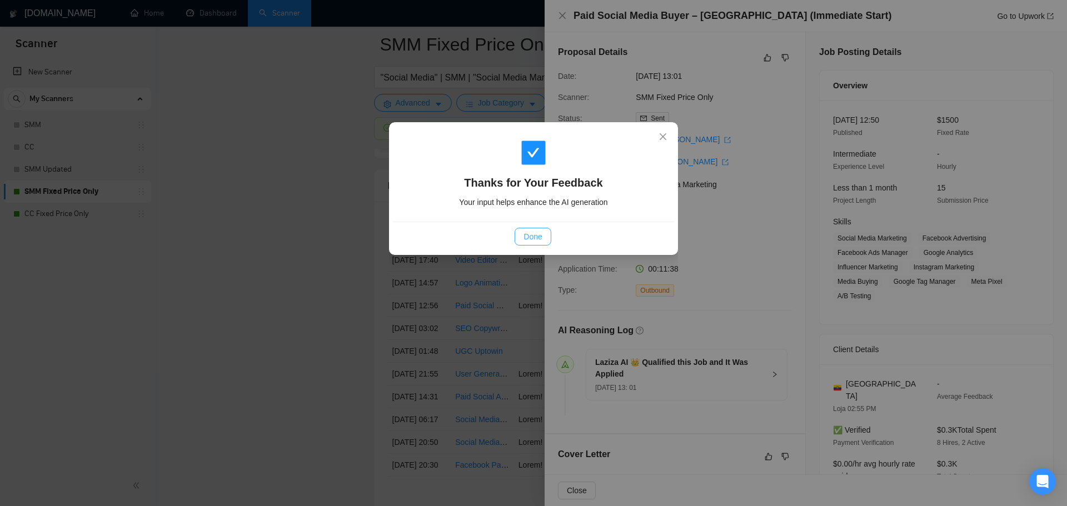
click at [540, 241] on span "Done" at bounding box center [533, 237] width 18 height 12
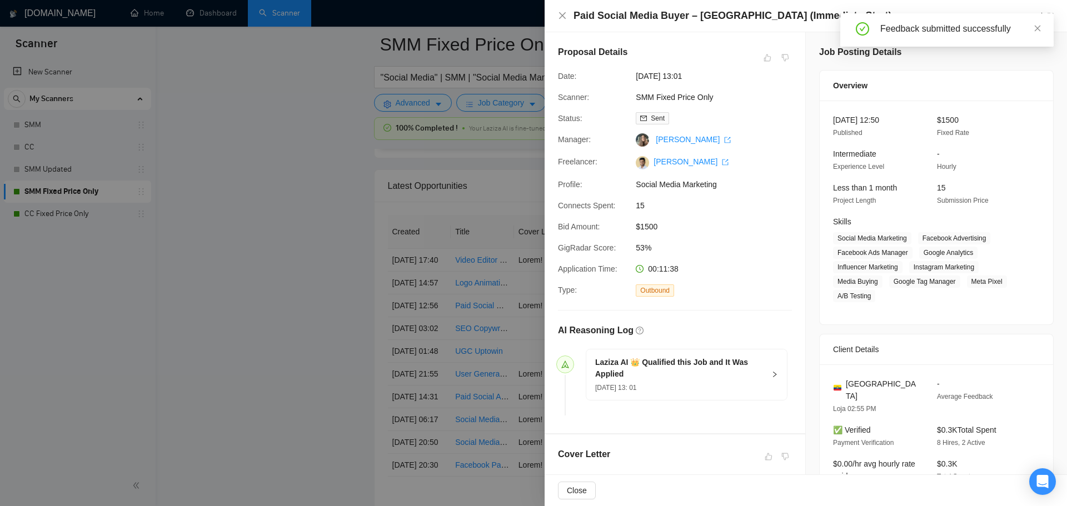
click at [387, 298] on div at bounding box center [533, 253] width 1067 height 506
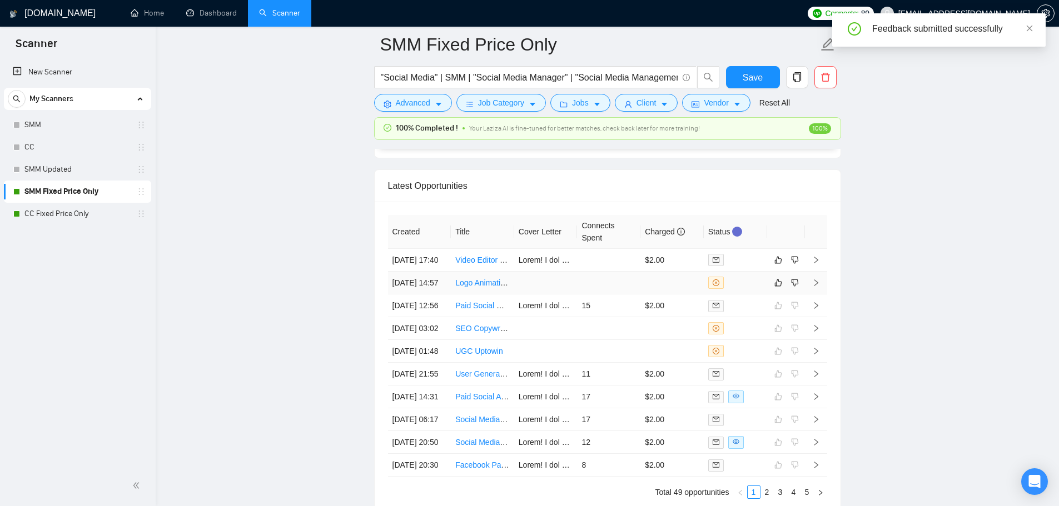
click at [647, 295] on td at bounding box center [671, 283] width 63 height 23
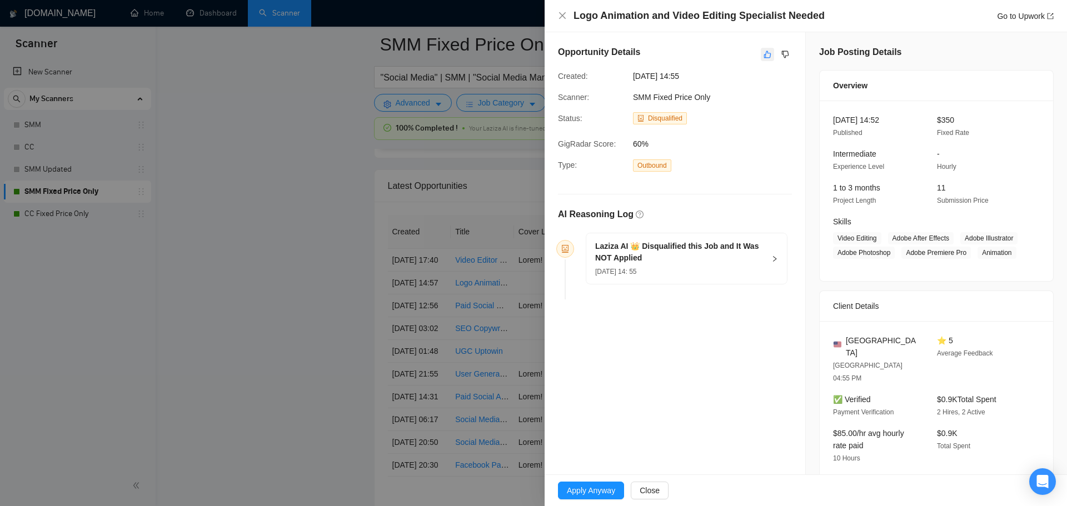
click at [761, 48] on button "button" at bounding box center [767, 54] width 13 height 13
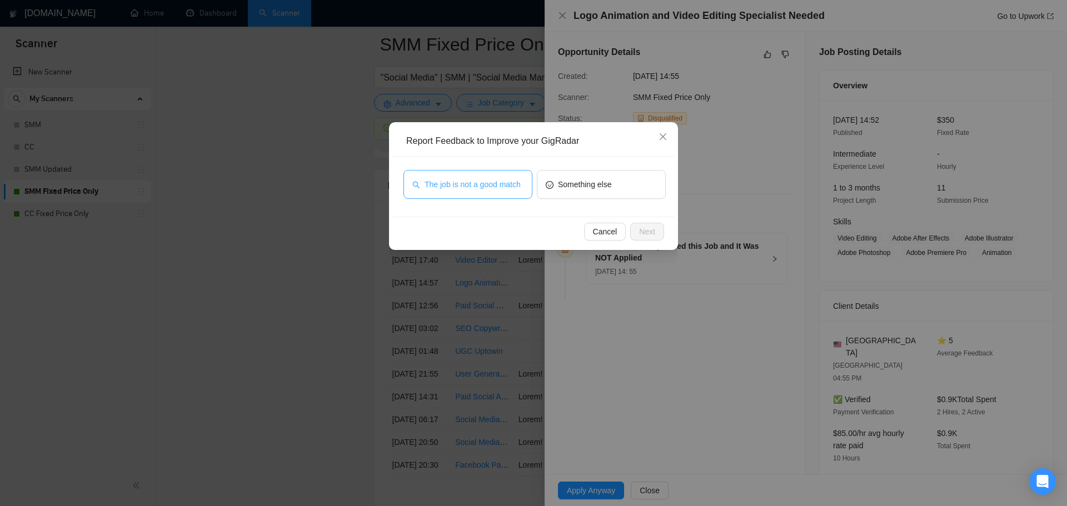
drag, startPoint x: 464, startPoint y: 187, endPoint x: 670, endPoint y: 218, distance: 208.6
click at [465, 187] on span "The job is not a good match" at bounding box center [473, 184] width 96 height 12
click at [651, 230] on span "Next" at bounding box center [647, 232] width 16 height 12
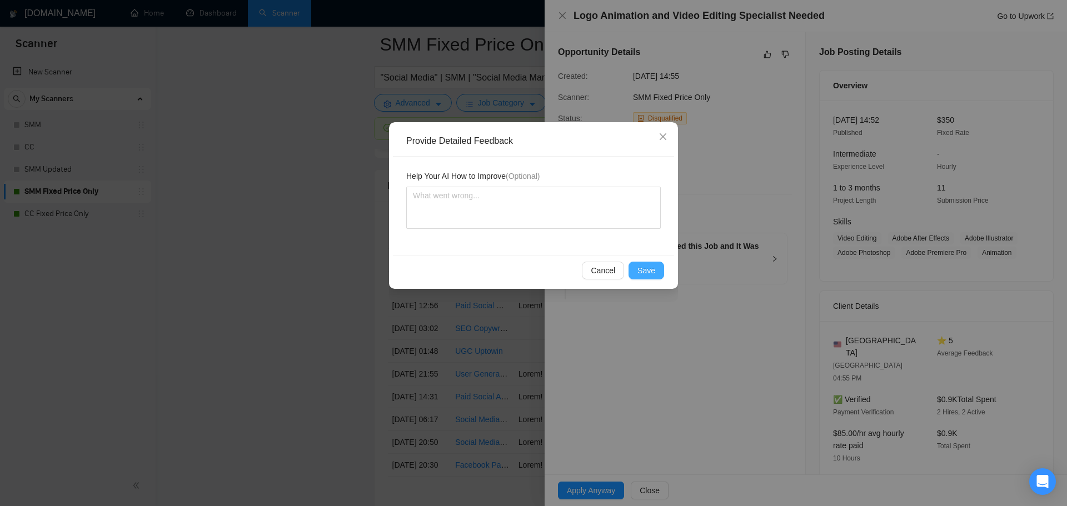
click at [645, 266] on span "Save" at bounding box center [647, 271] width 18 height 12
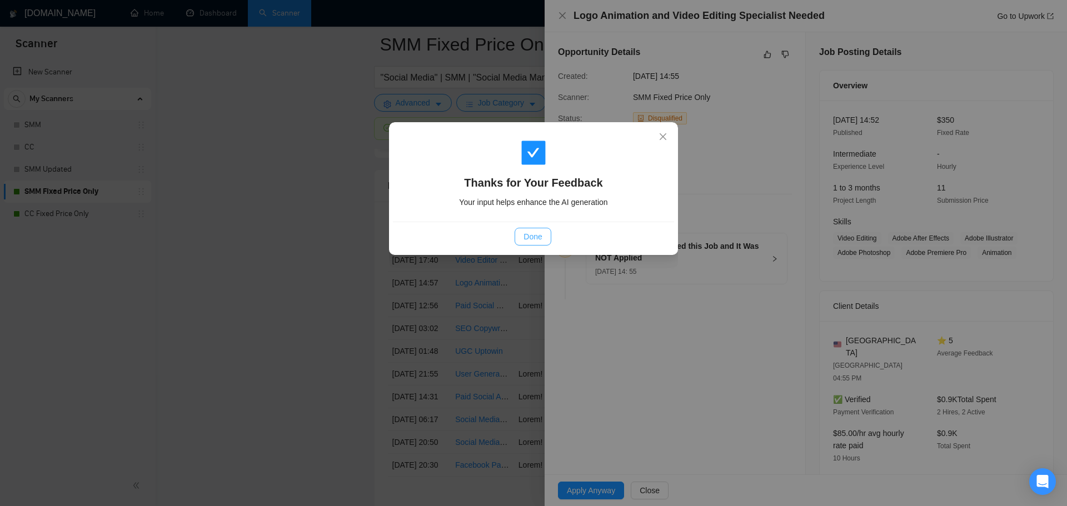
click at [545, 237] on button "Done" at bounding box center [533, 237] width 36 height 18
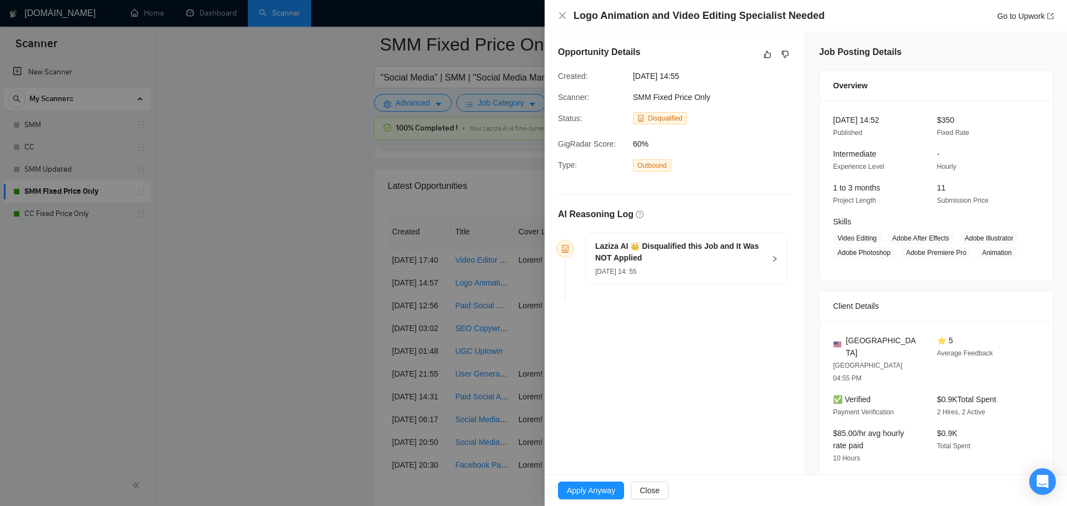
click at [488, 329] on div at bounding box center [533, 253] width 1067 height 506
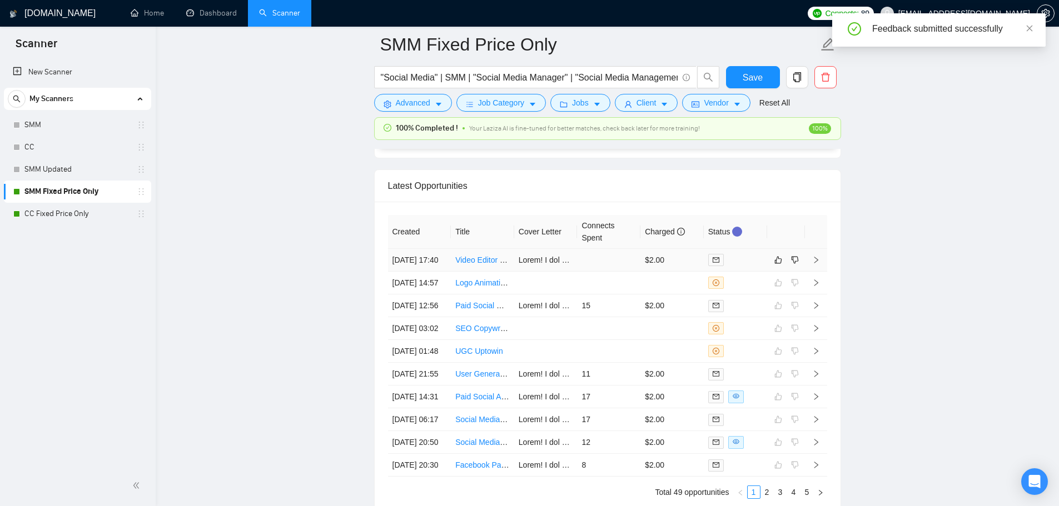
click at [618, 257] on td at bounding box center [608, 260] width 63 height 23
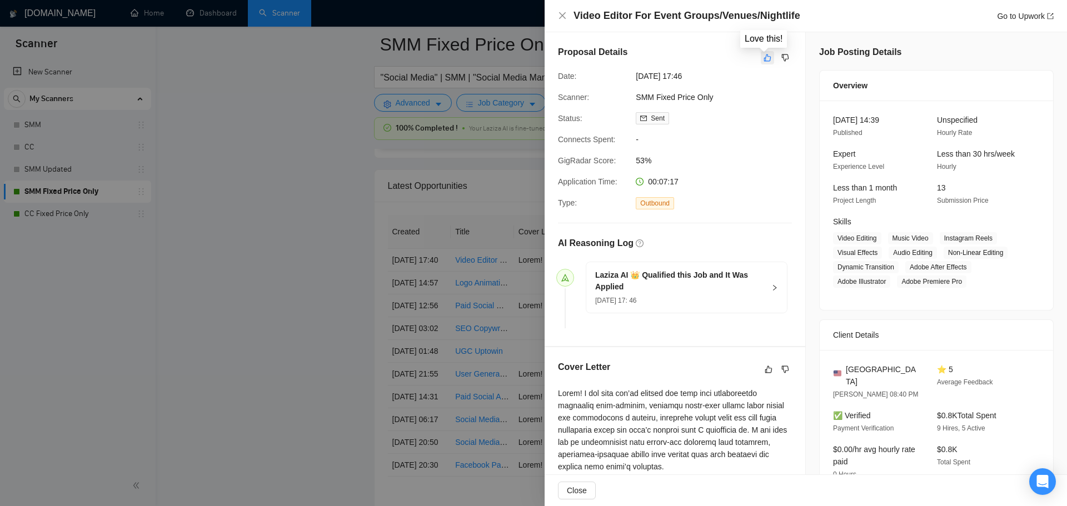
click at [769, 63] on button "button" at bounding box center [767, 57] width 13 height 13
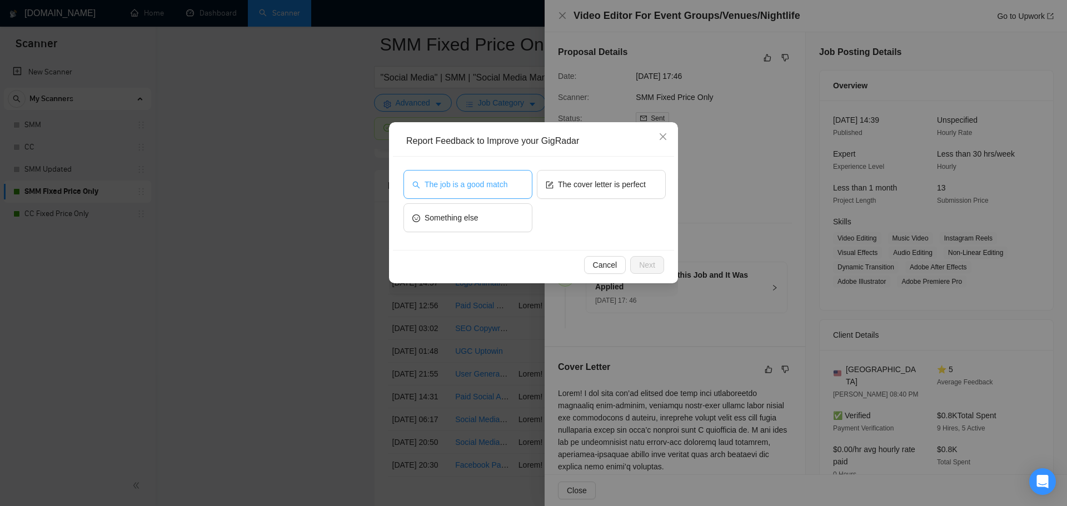
click at [486, 189] on span "The job is a good match" at bounding box center [466, 184] width 83 height 12
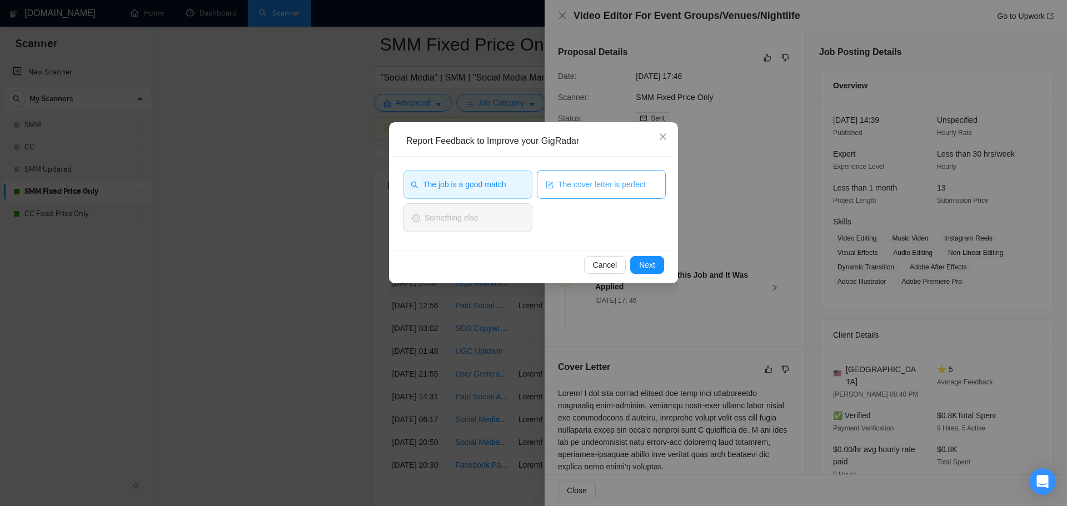
click at [602, 183] on span "The cover letter is perfect" at bounding box center [602, 184] width 88 height 12
click at [654, 266] on span "Next" at bounding box center [647, 265] width 16 height 12
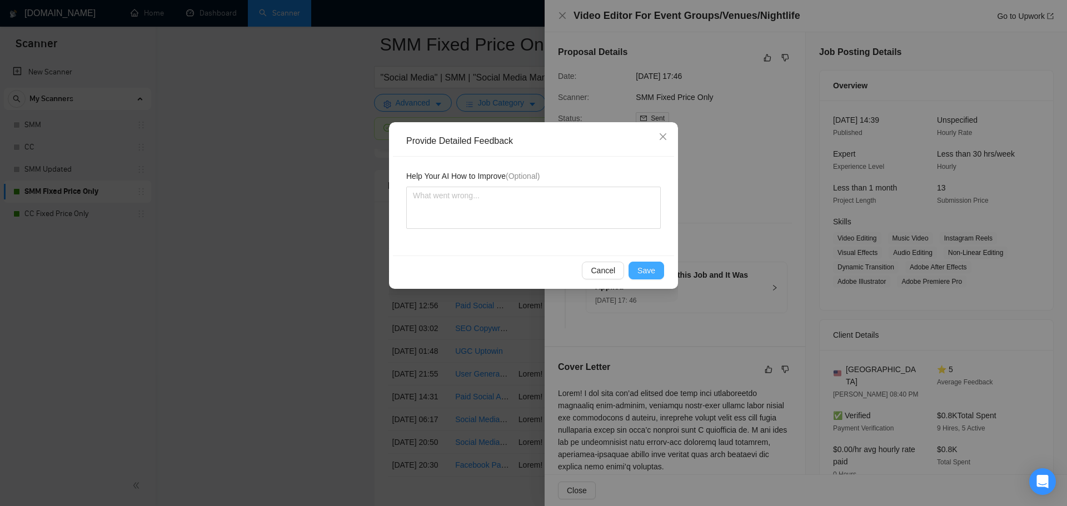
click at [659, 275] on button "Save" at bounding box center [647, 271] width 36 height 18
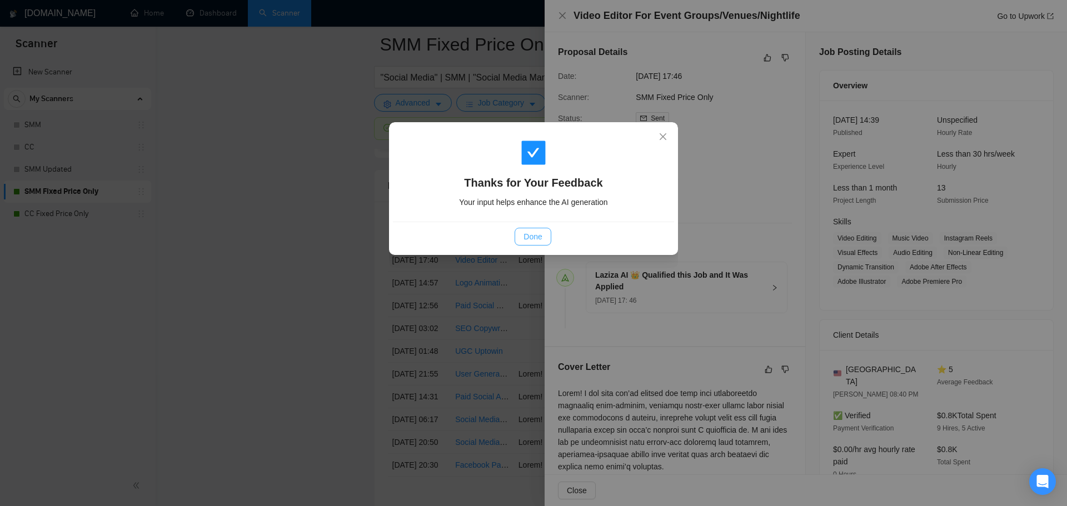
click at [522, 235] on button "Done" at bounding box center [533, 237] width 36 height 18
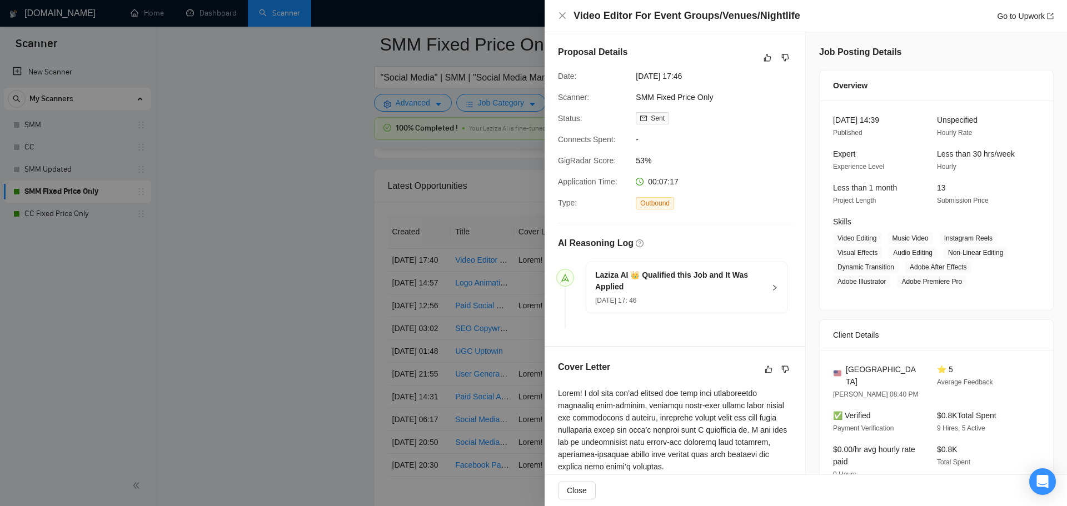
click at [456, 321] on div at bounding box center [533, 253] width 1067 height 506
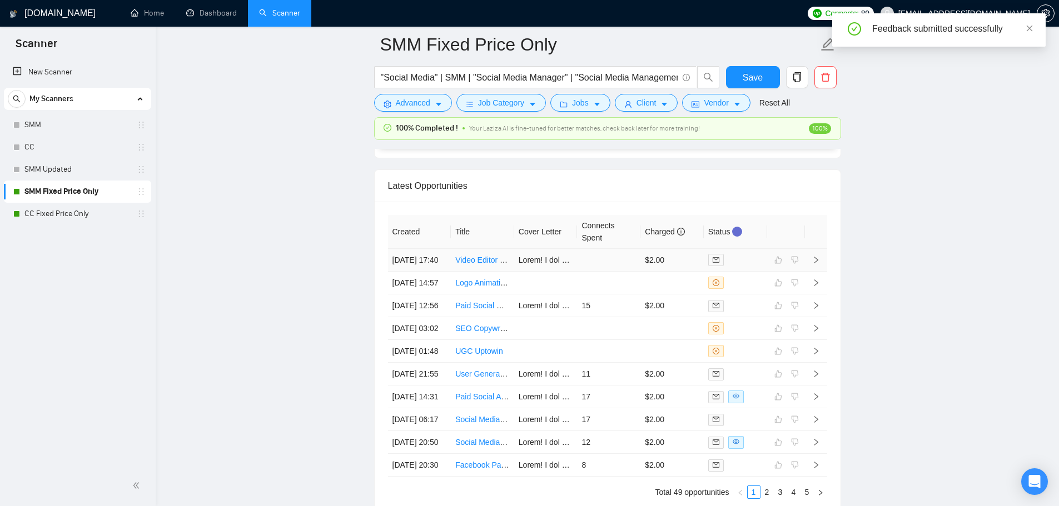
click at [471, 265] on link "Video Editor For Event Groups/Venues/Nightlife" at bounding box center [537, 260] width 164 height 9
